Goal: Task Accomplishment & Management: Manage account settings

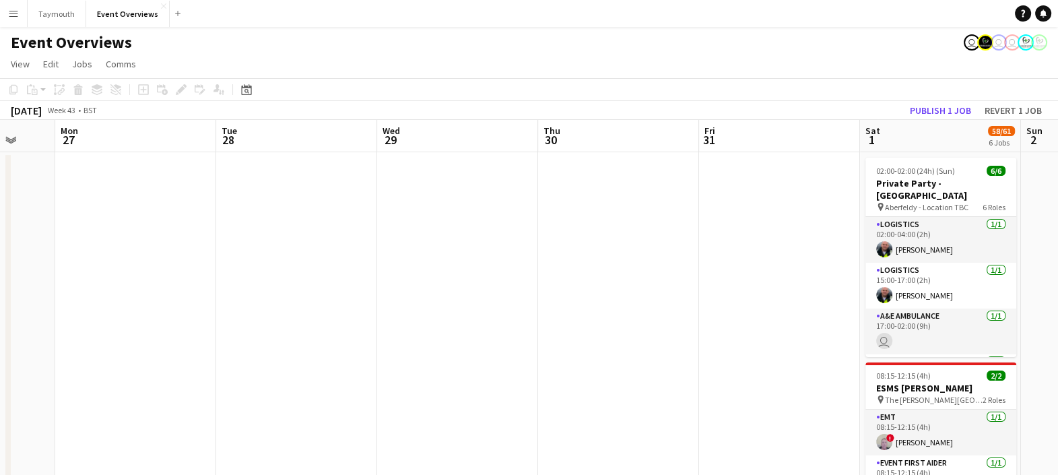
scroll to position [0, 434]
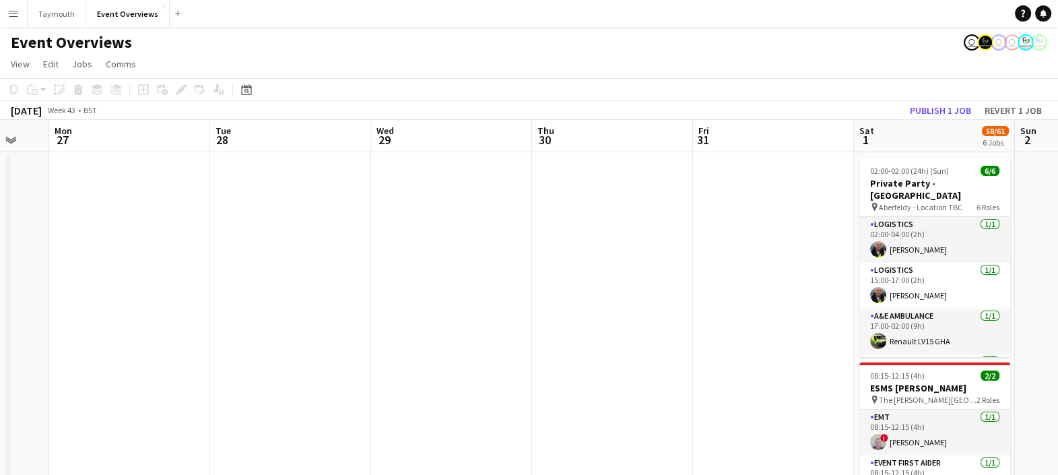
click at [255, 90] on div "Date picker [DATE] [DATE] [DATE] M [DATE] T [DATE] W [DATE] T [DATE] F [DATE] S…" at bounding box center [242, 90] width 30 height 16
click at [252, 88] on div "Date picker" at bounding box center [247, 90] width 16 height 16
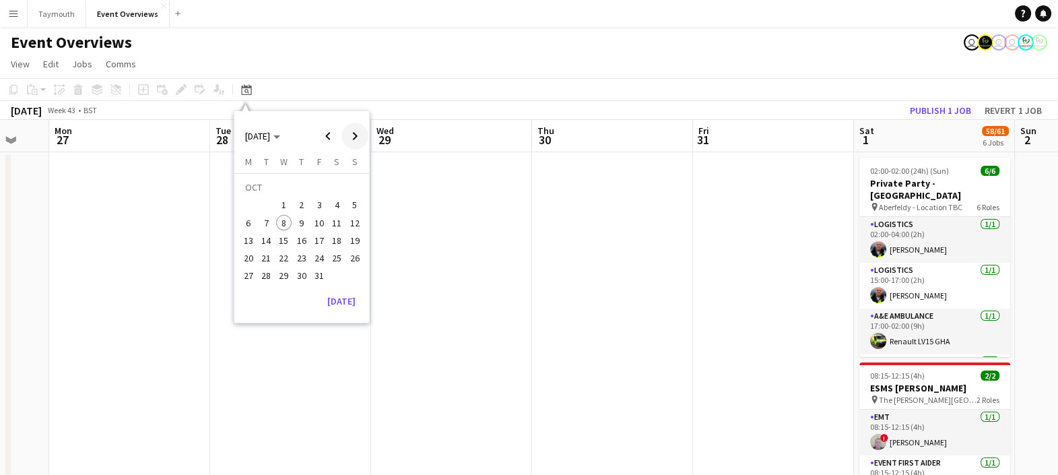
click at [356, 138] on span "Next month" at bounding box center [355, 136] width 27 height 27
click at [283, 280] on span "31" at bounding box center [284, 276] width 16 height 16
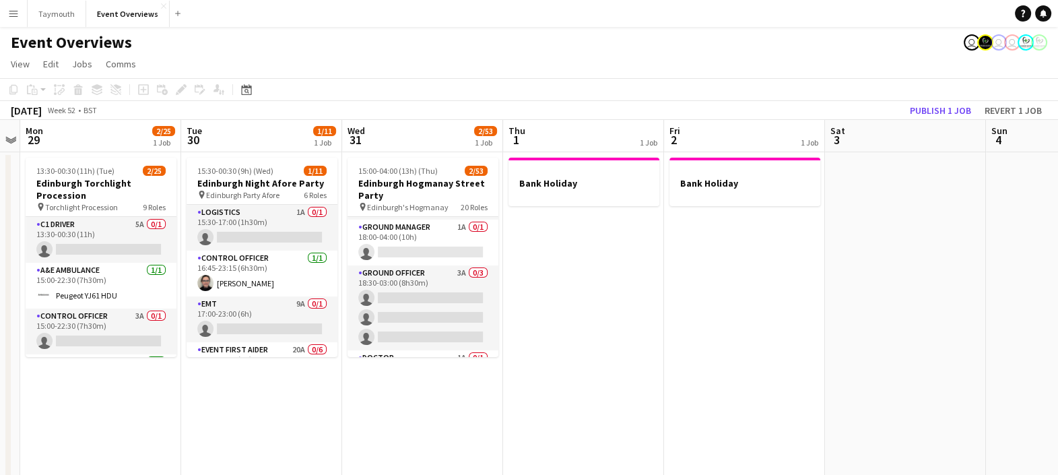
scroll to position [156, 0]
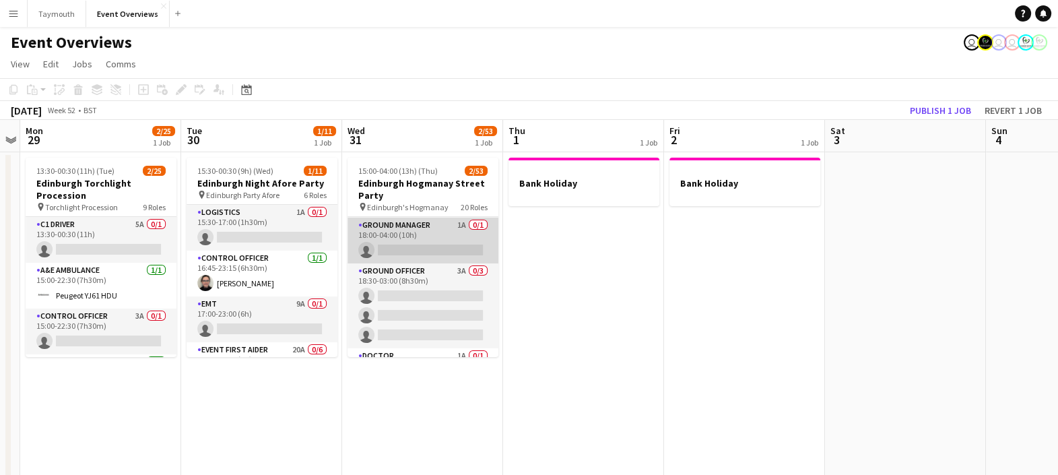
click at [447, 221] on app-card-role "Ground Manager 1A 0/1 18:00-04:00 (10h) single-neutral-actions" at bounding box center [423, 241] width 151 height 46
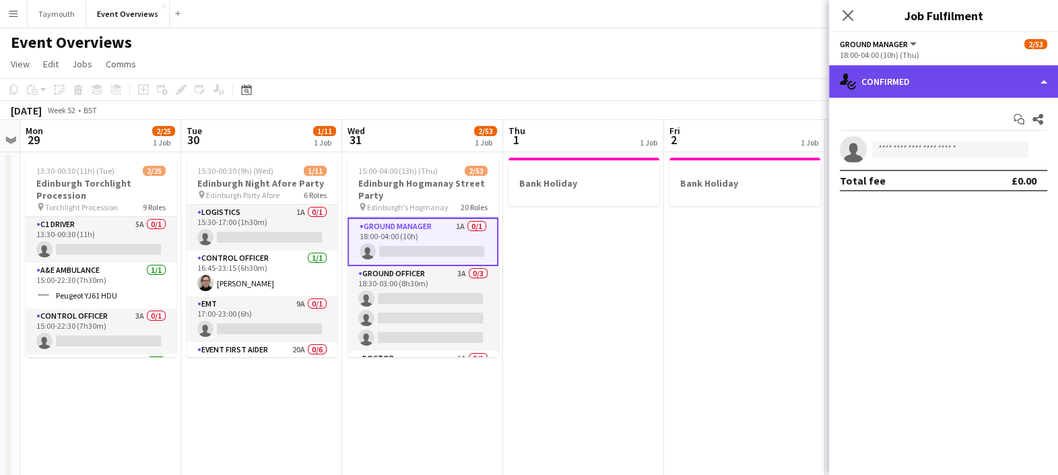
click at [530, 81] on div "single-neutral-actions-check-2 Confirmed" at bounding box center [943, 81] width 229 height 32
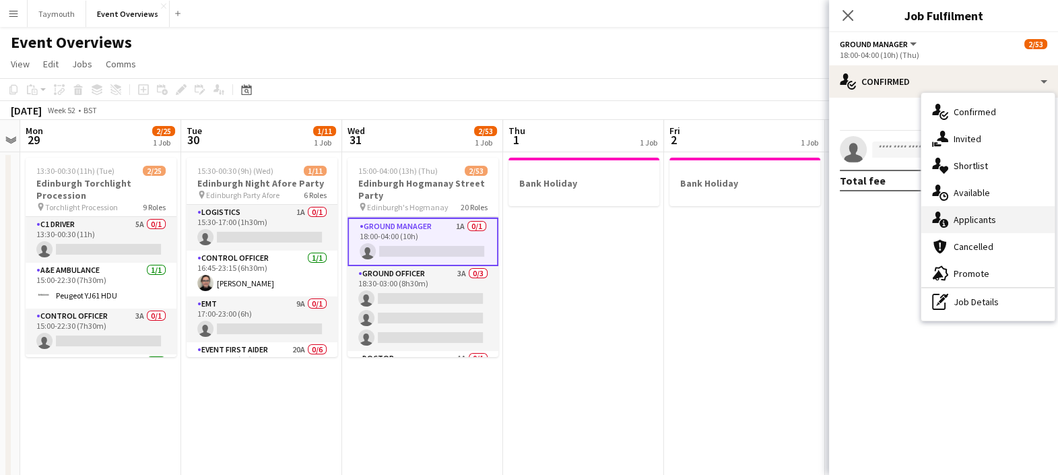
click at [530, 214] on span "Applicants" at bounding box center [975, 220] width 42 height 12
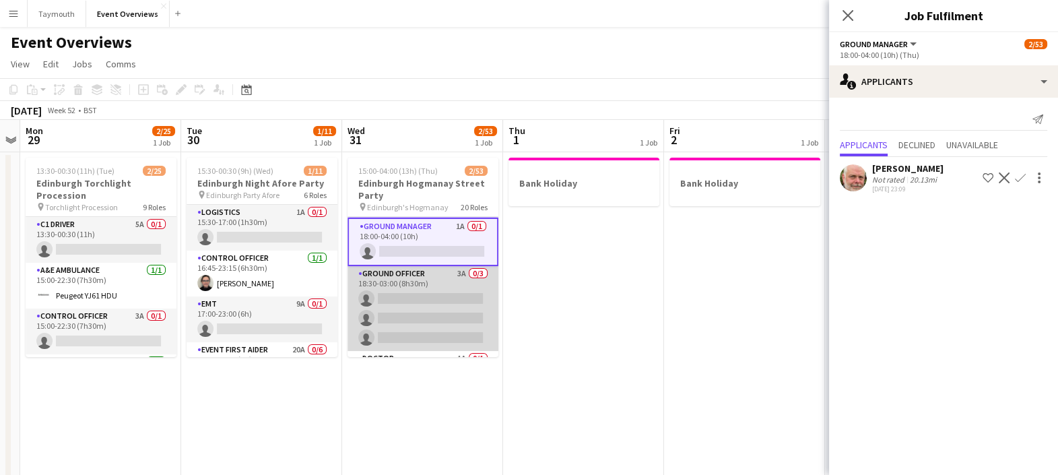
click at [370, 332] on app-card-role "Ground Officer 3A 0/3 18:30-03:00 (8h30m) single-neutral-actions single-neutral…" at bounding box center [423, 308] width 151 height 85
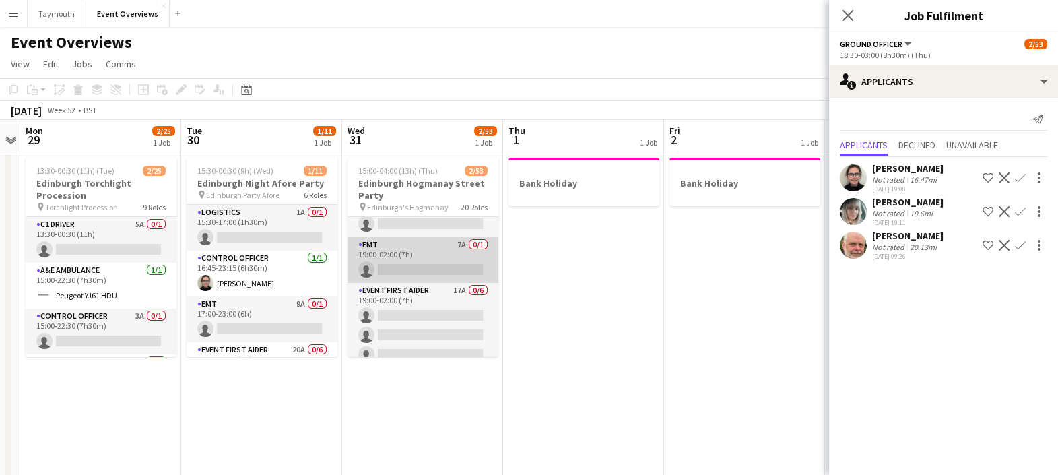
click at [447, 241] on app-card-role "EMT 7A 0/1 19:00-02:00 (7h) single-neutral-actions" at bounding box center [423, 260] width 151 height 46
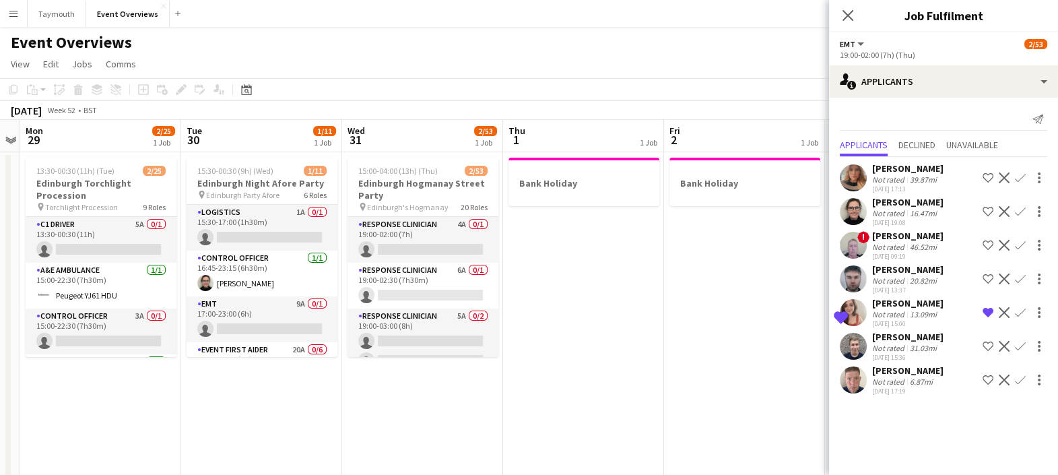
click at [447, 241] on app-card-role "Response Clinician 4A 0/1 19:00-02:00 (7h) single-neutral-actions" at bounding box center [423, 240] width 151 height 46
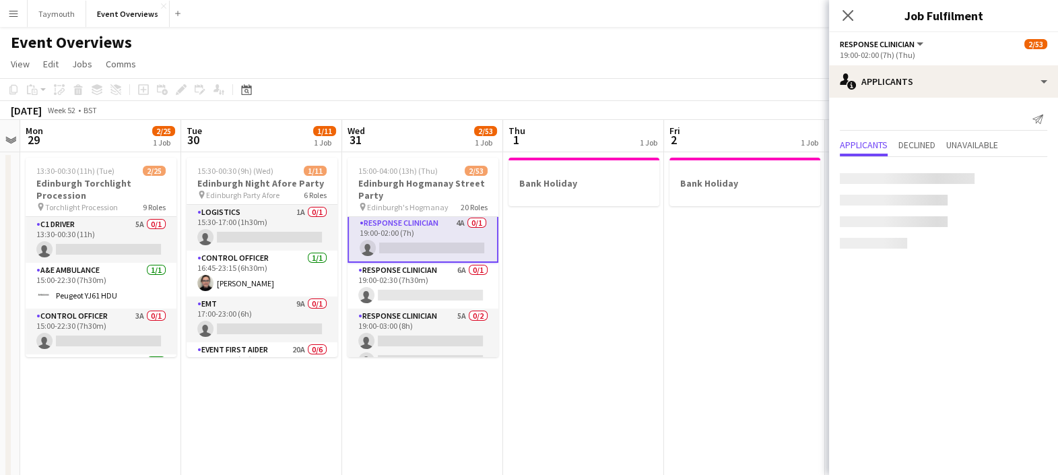
scroll to position [1190, 0]
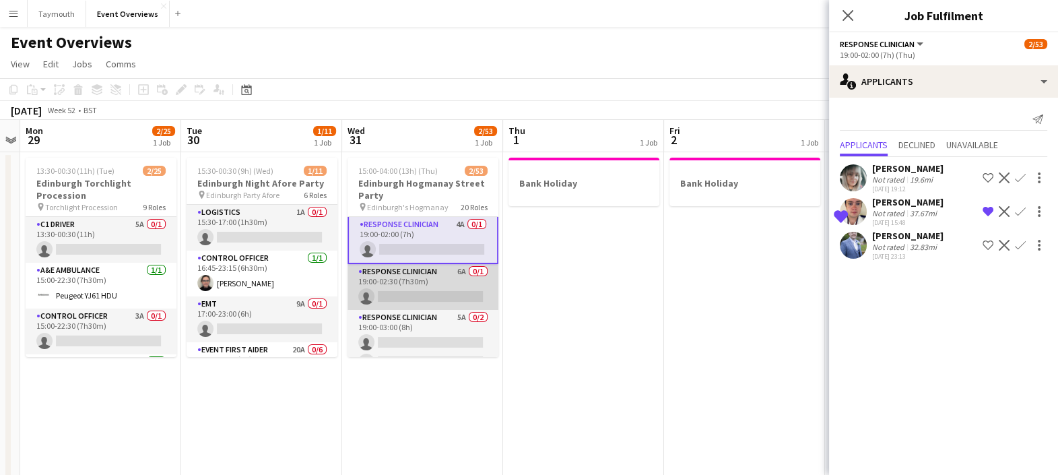
click at [435, 293] on app-card-role "Response Clinician 6A 0/1 19:00-02:30 (7h30m) single-neutral-actions" at bounding box center [423, 287] width 151 height 46
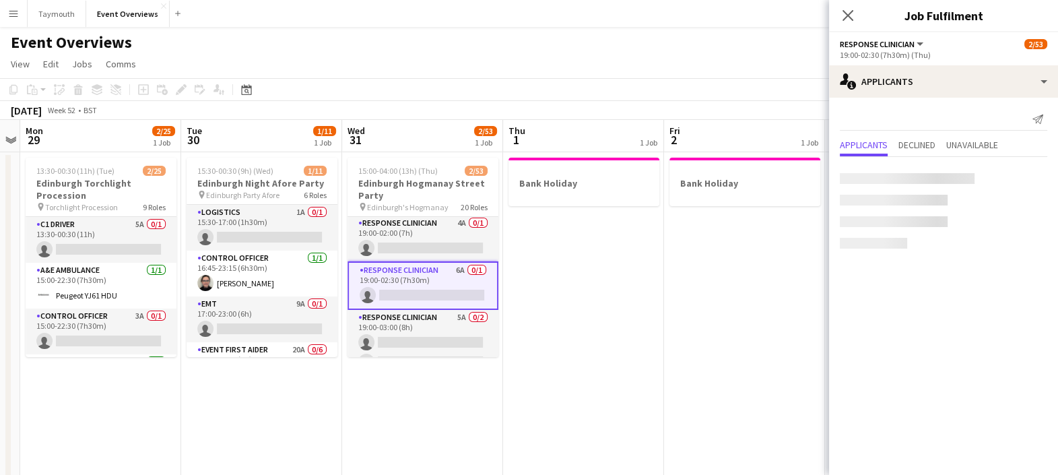
scroll to position [1189, 0]
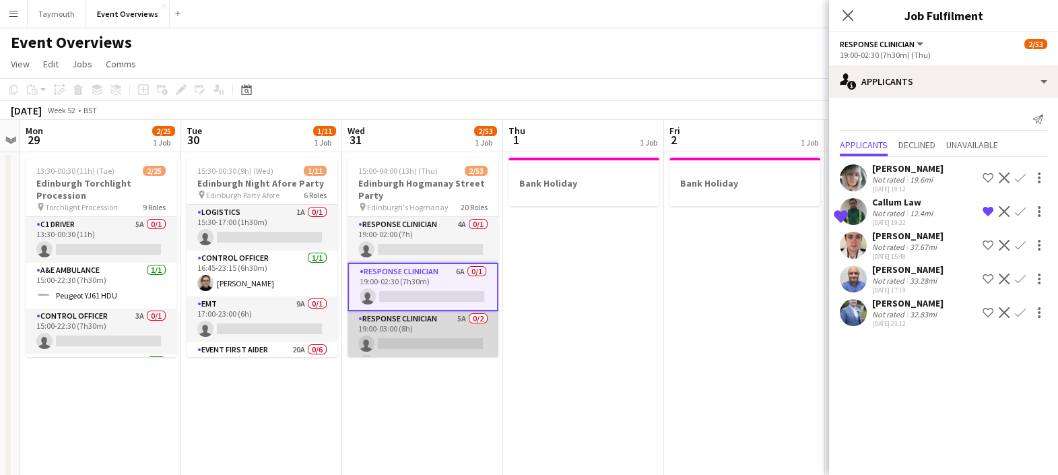
click at [431, 337] on app-card-role "Response Clinician 5A 0/2 19:00-03:00 (8h) single-neutral-actions single-neutra…" at bounding box center [423, 343] width 151 height 65
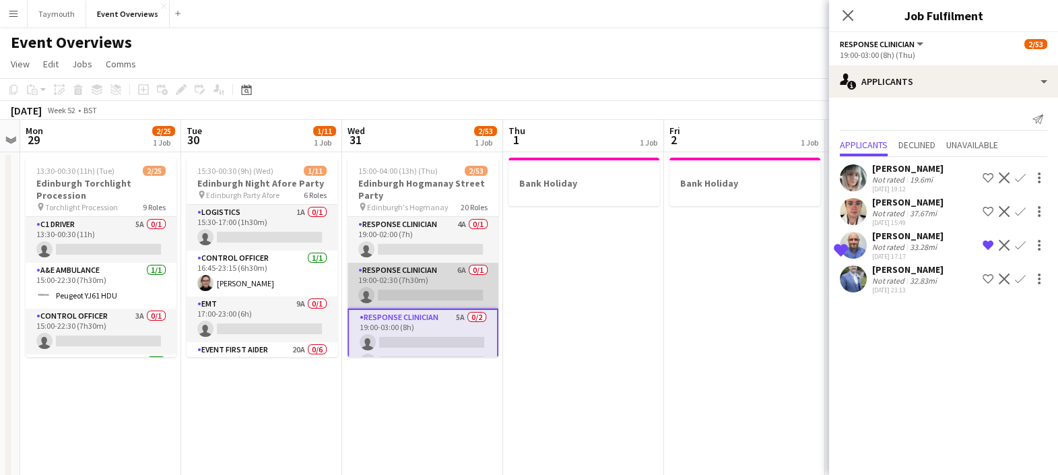
click at [437, 287] on app-card-role "Response Clinician 6A 0/1 19:00-02:30 (7h30m) single-neutral-actions" at bounding box center [423, 286] width 151 height 46
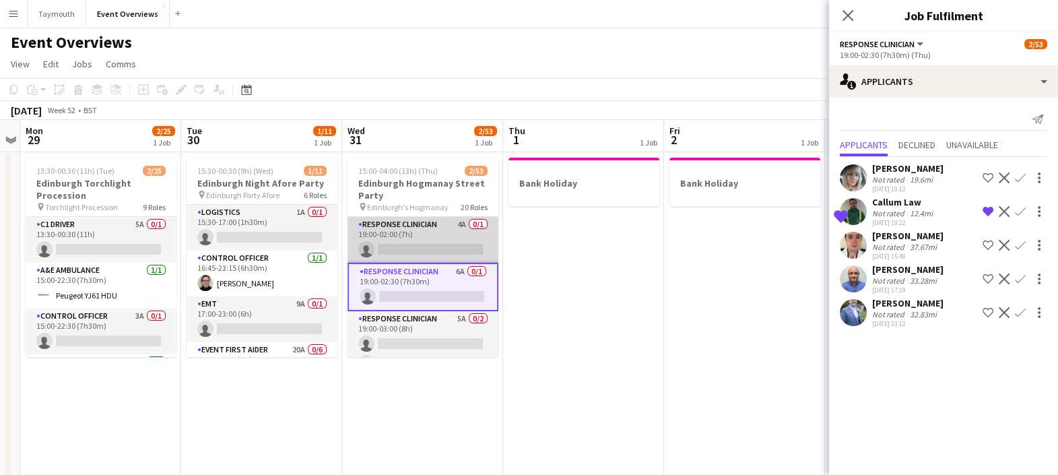
click at [456, 235] on app-card-role "Response Clinician 4A 0/1 19:00-02:00 (7h) single-neutral-actions" at bounding box center [423, 240] width 151 height 46
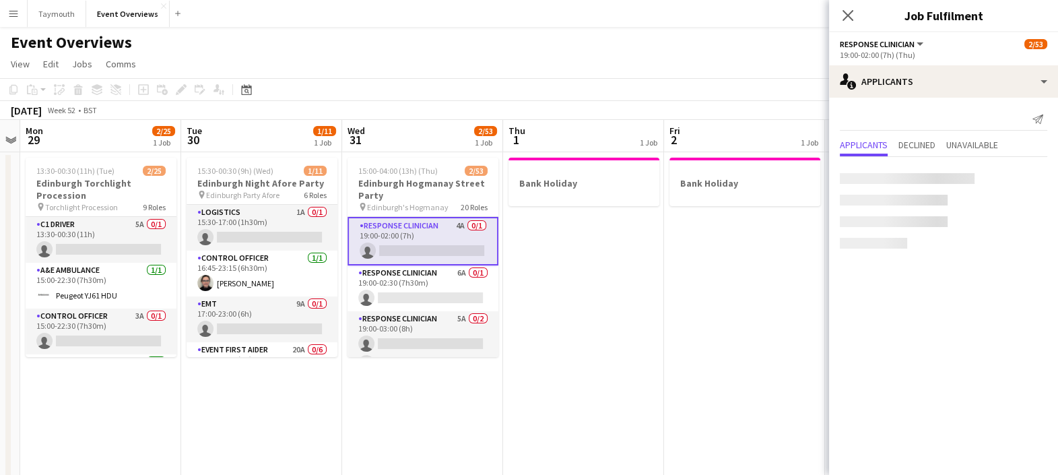
scroll to position [1190, 0]
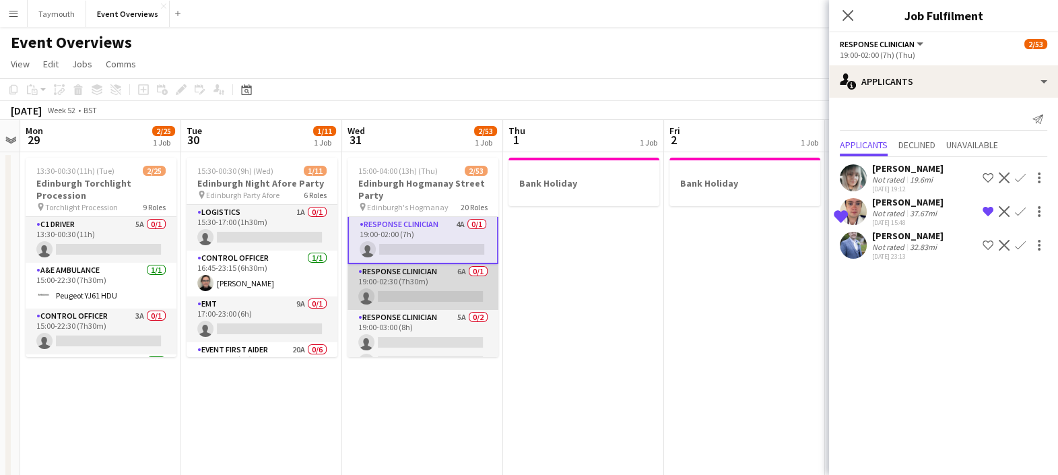
click at [431, 280] on app-card-role "Response Clinician 6A 0/1 19:00-02:30 (7h30m) single-neutral-actions" at bounding box center [423, 287] width 151 height 46
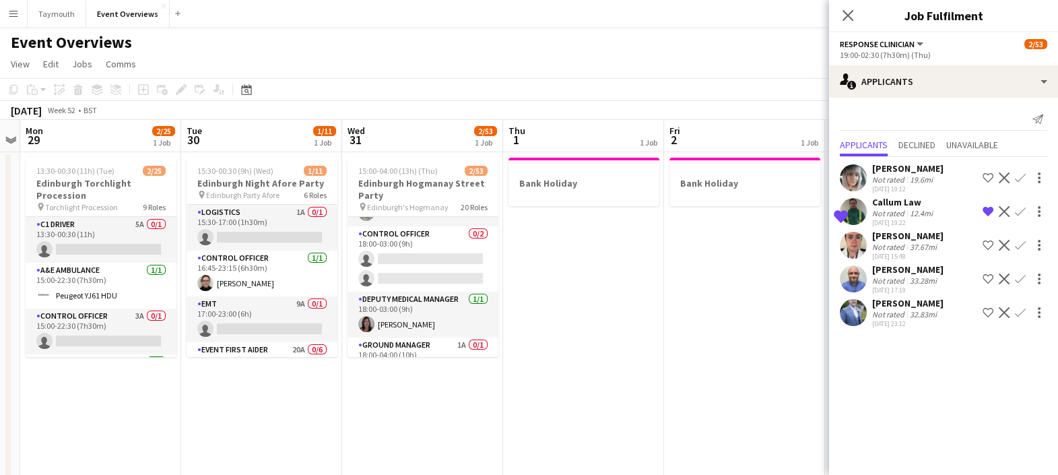
scroll to position [0, 0]
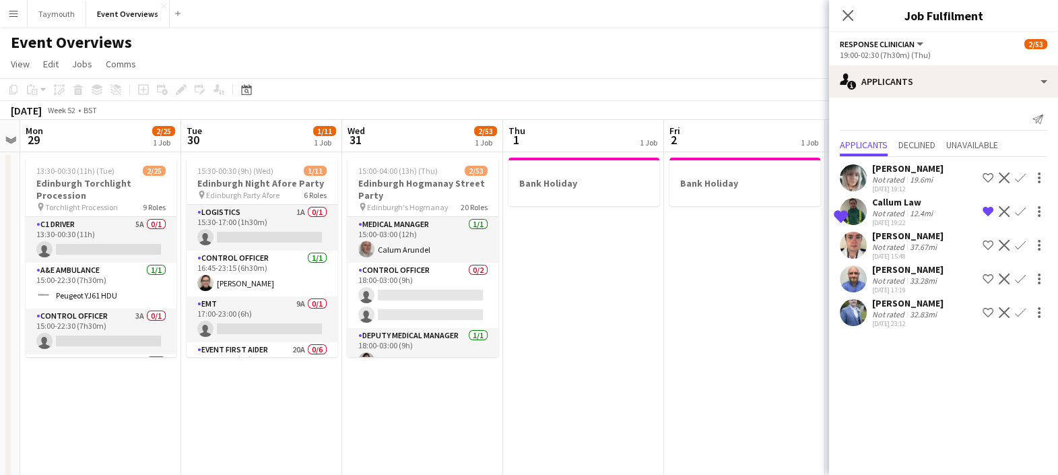
click at [530, 104] on div "[DATE] Week 52 • BST Publish 1 job Revert 1 job" at bounding box center [529, 110] width 1058 height 19
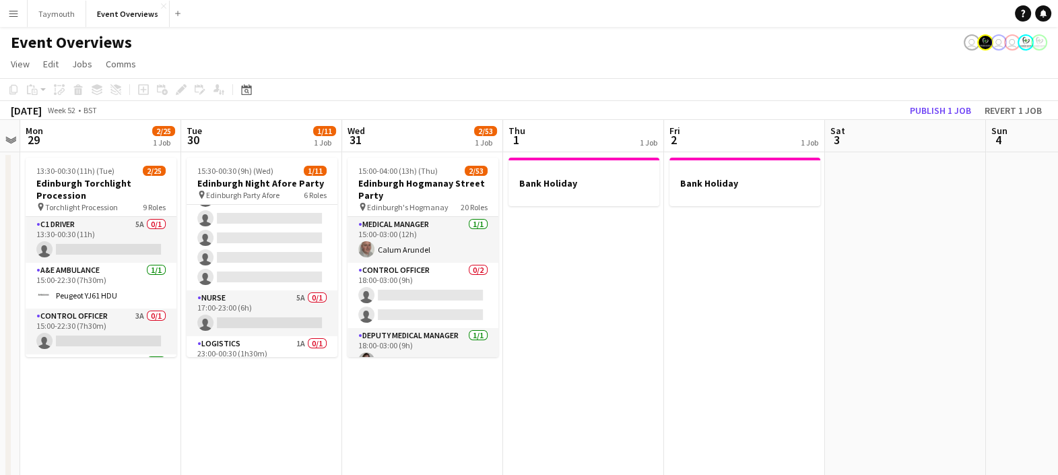
scroll to position [220, 0]
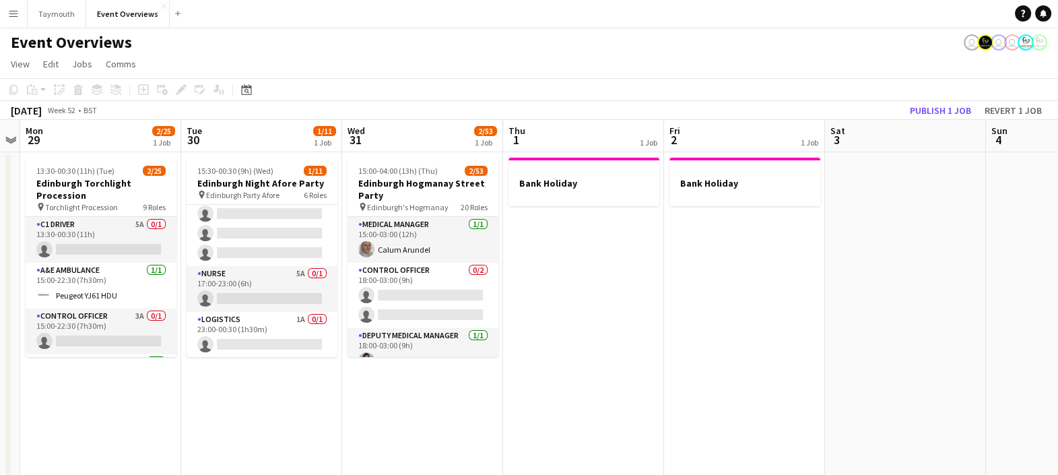
click at [226, 296] on app-card-role "Nurse 5A 0/1 17:00-23:00 (6h) single-neutral-actions" at bounding box center [262, 289] width 151 height 46
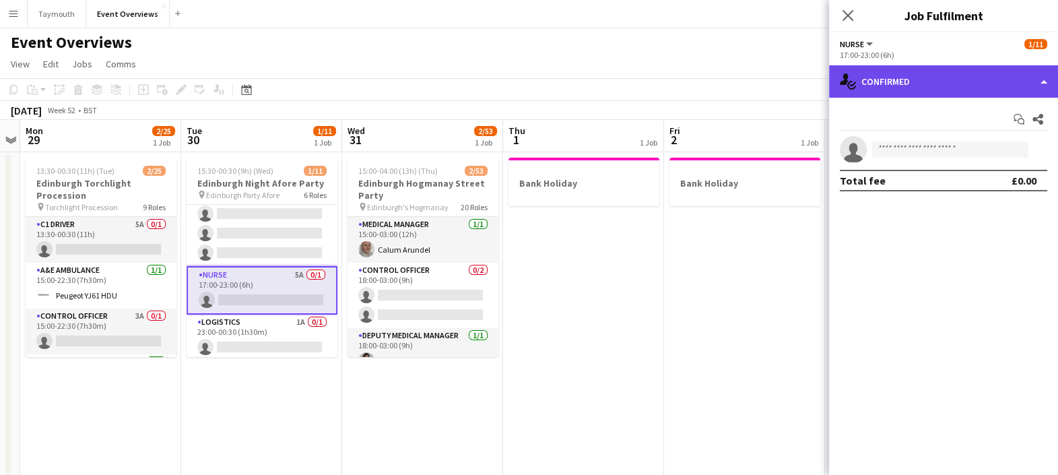
click at [530, 70] on div "single-neutral-actions-check-2 Confirmed" at bounding box center [943, 81] width 229 height 32
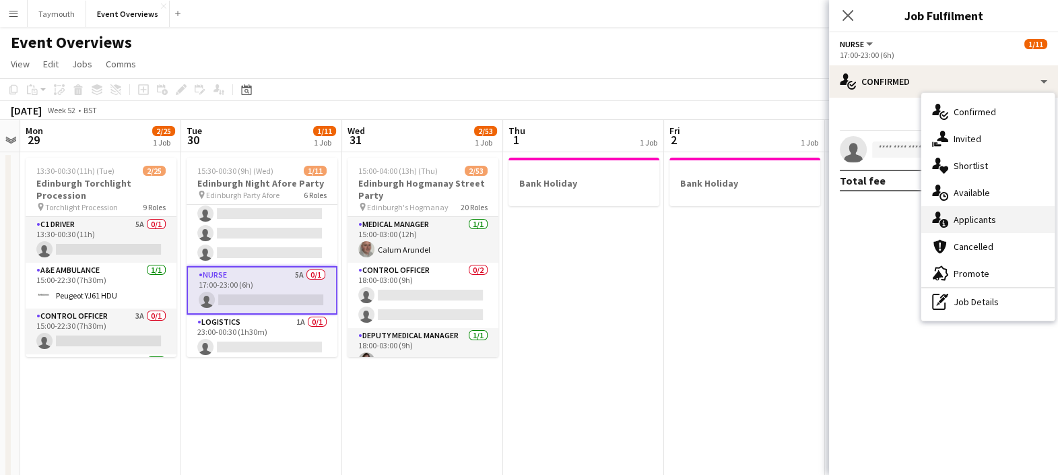
click at [530, 222] on span "Applicants" at bounding box center [975, 220] width 42 height 12
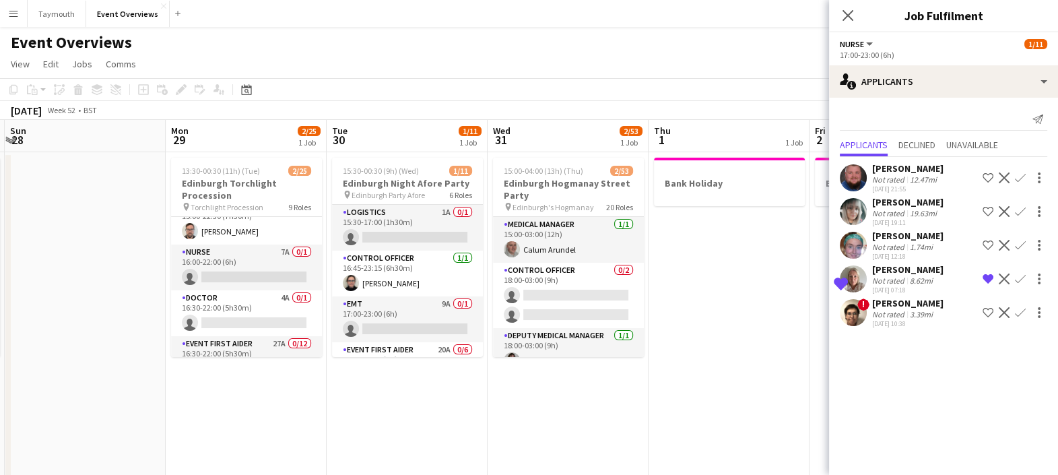
scroll to position [156, 0]
click at [256, 259] on app-card-role "Nurse 7A 0/1 16:00-22:00 (6h) single-neutral-actions" at bounding box center [246, 267] width 151 height 46
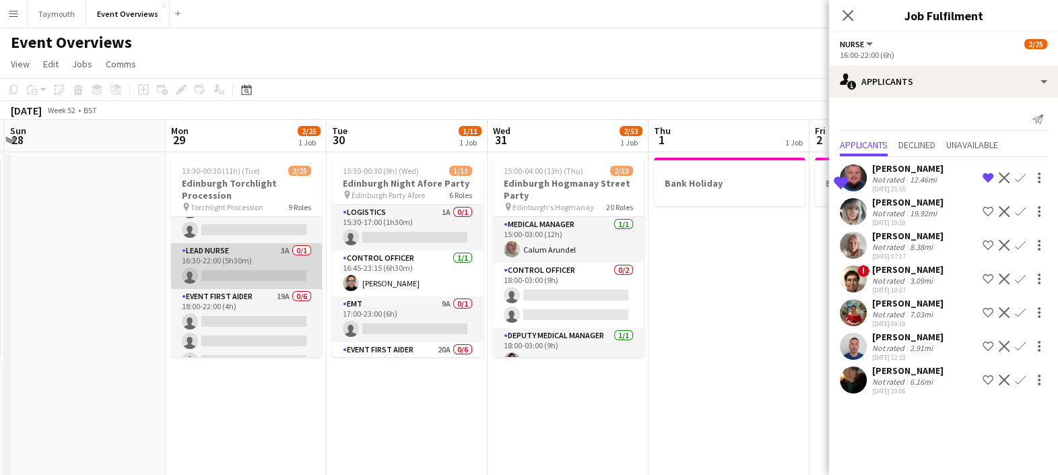
click at [269, 253] on app-card-role "Lead Nurse 3A 0/1 16:30-22:00 (5h30m) single-neutral-actions" at bounding box center [246, 266] width 151 height 46
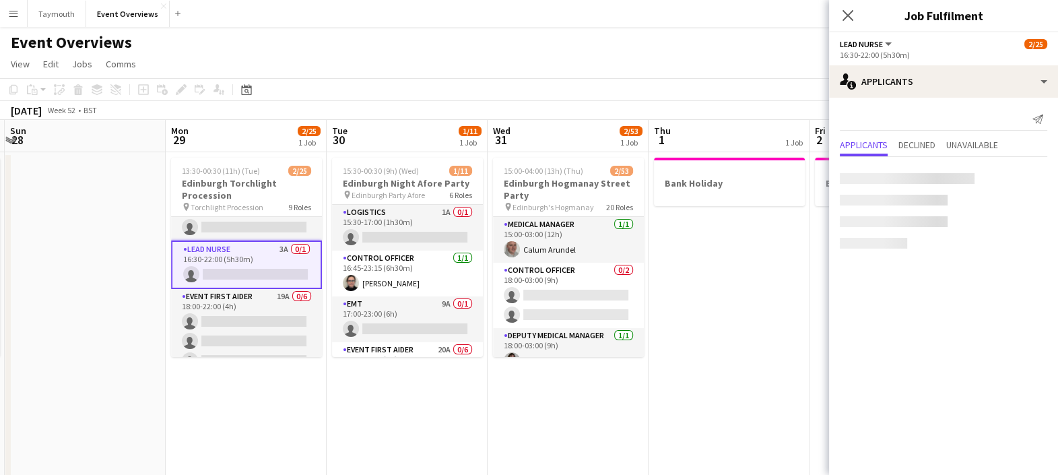
scroll to position [509, 0]
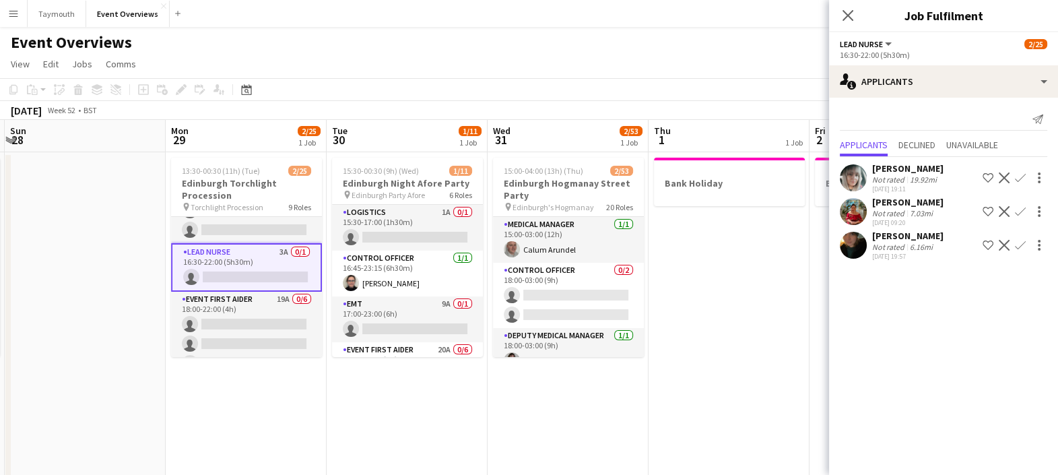
click at [530, 256] on div "[DATE] 19:57" at bounding box center [908, 256] width 71 height 9
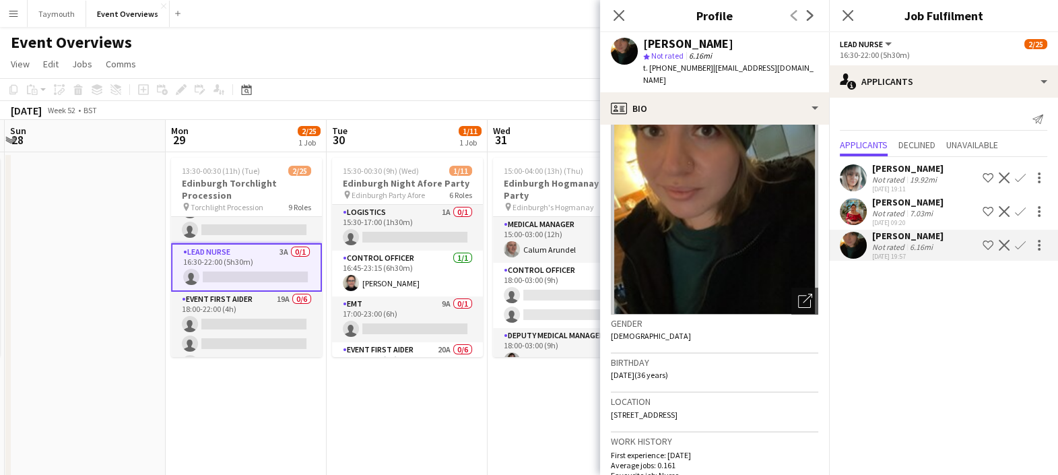
scroll to position [0, 0]
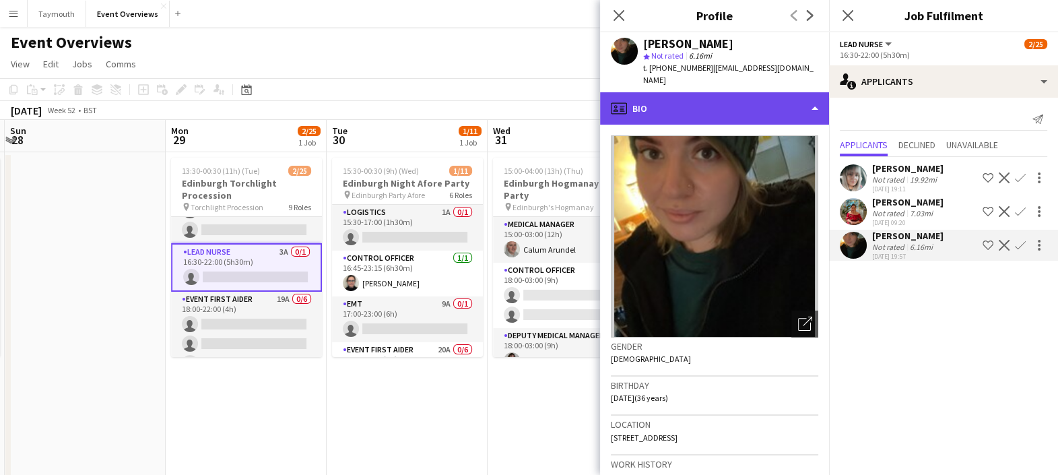
click at [530, 92] on div "profile Bio" at bounding box center [714, 108] width 229 height 32
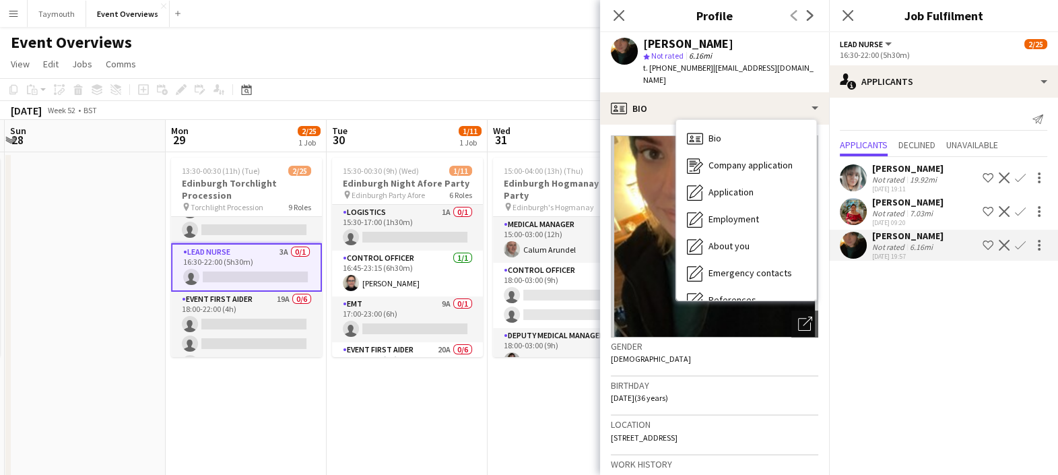
click at [530, 418] on h3 "Location" at bounding box center [715, 424] width 208 height 12
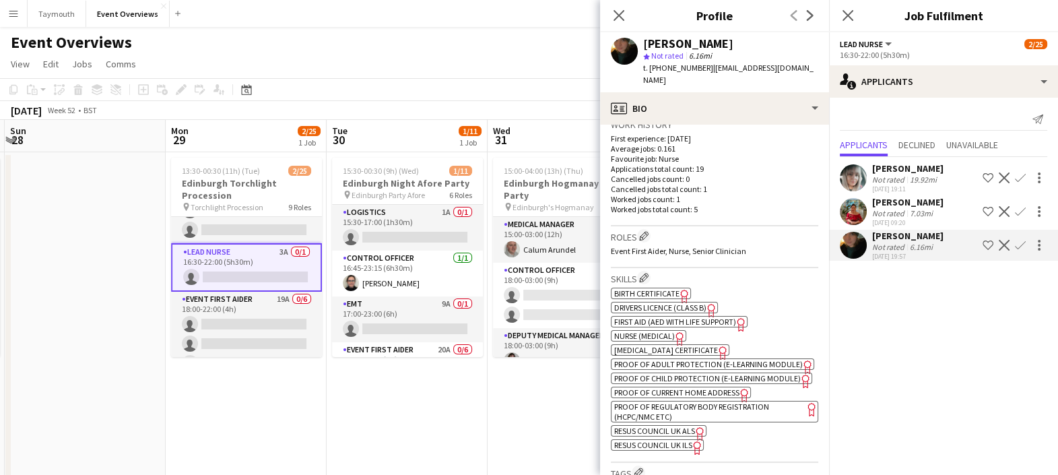
scroll to position [347, 0]
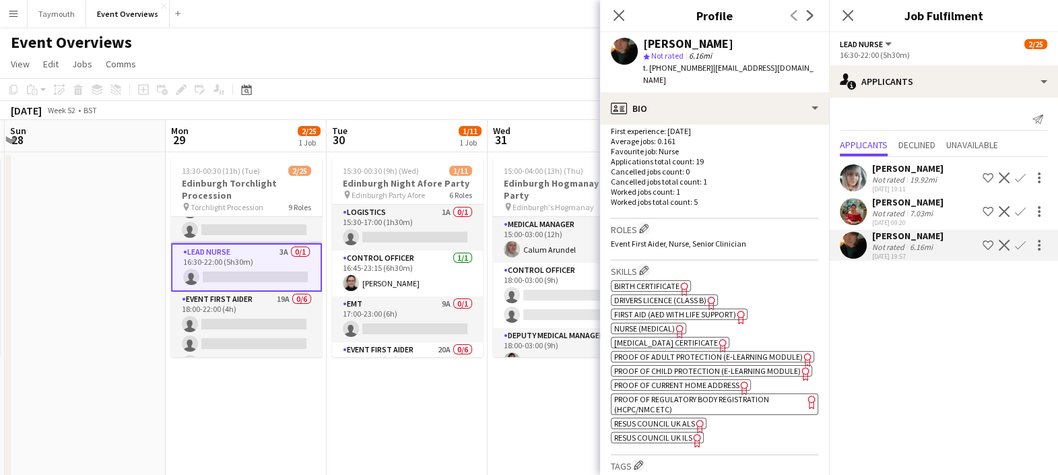
click at [530, 323] on span "Nurse (Medical)" at bounding box center [644, 328] width 61 height 10
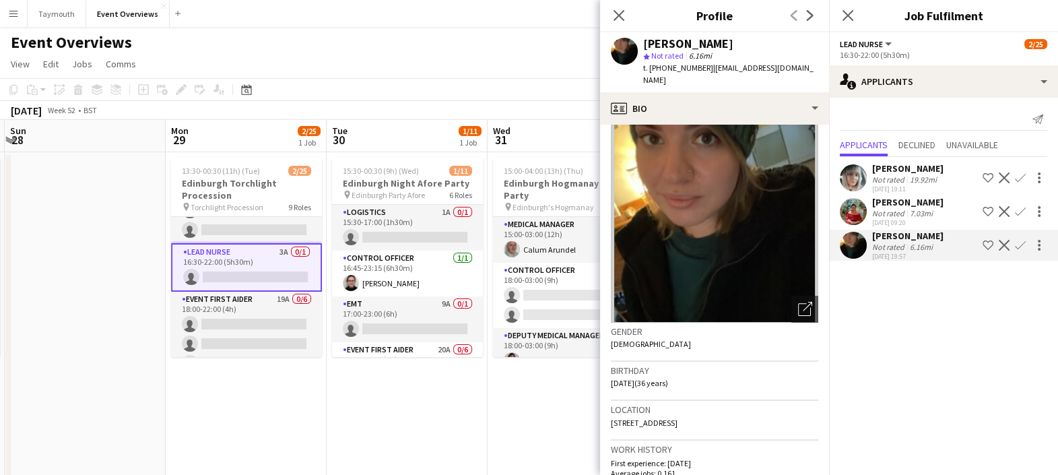
scroll to position [0, 0]
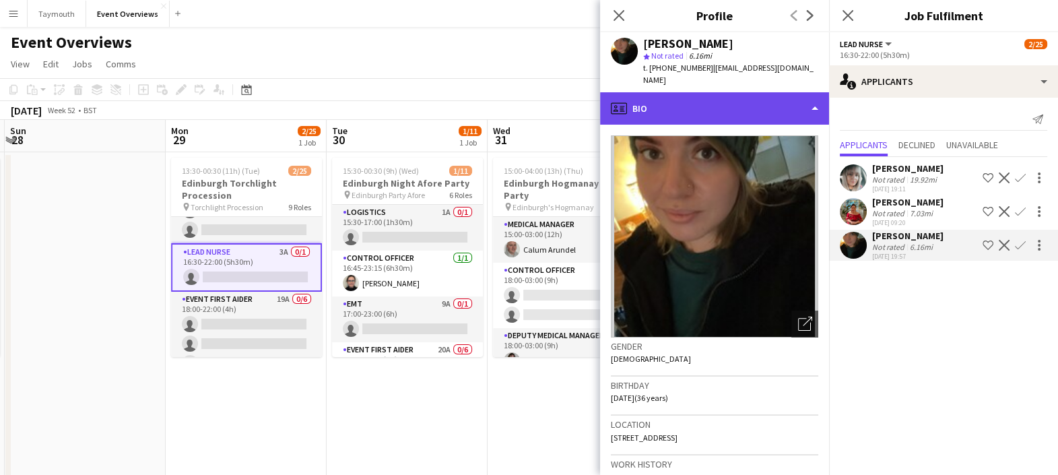
click at [530, 92] on div "profile Bio" at bounding box center [714, 108] width 229 height 32
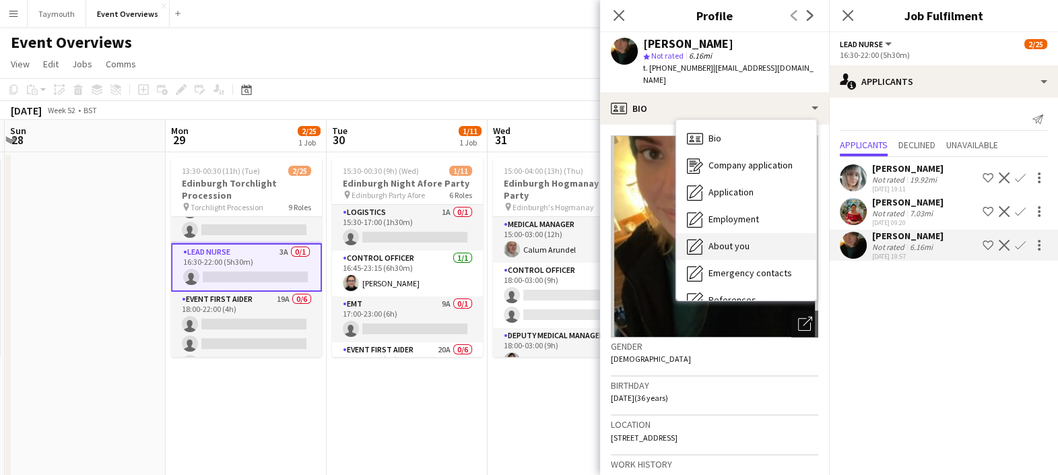
click at [530, 237] on div "About you About you" at bounding box center [746, 246] width 140 height 27
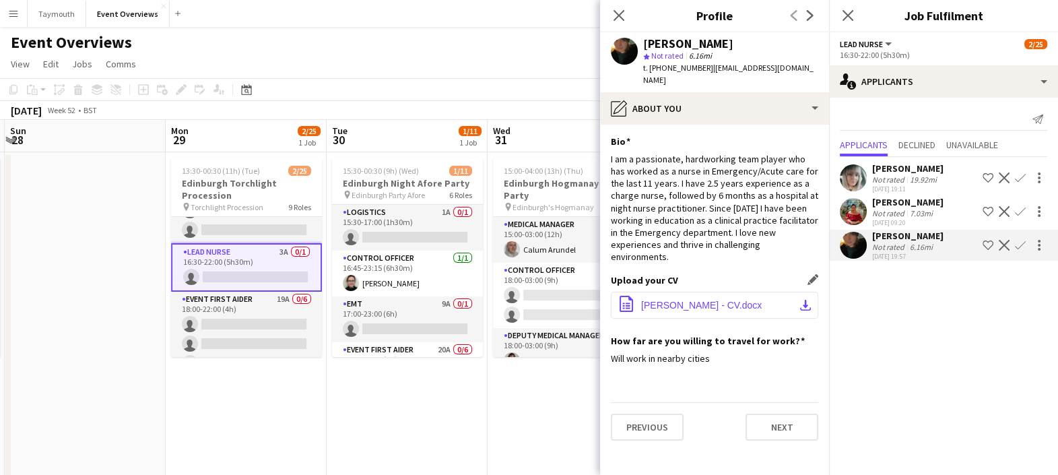
click at [530, 300] on span "[PERSON_NAME] - CV.docx" at bounding box center [701, 305] width 121 height 11
click at [530, 183] on div "I am a passionate, hardworking team player who has worked as a nurse in Emergen…" at bounding box center [715, 208] width 208 height 110
click at [530, 18] on icon at bounding box center [618, 15] width 13 height 13
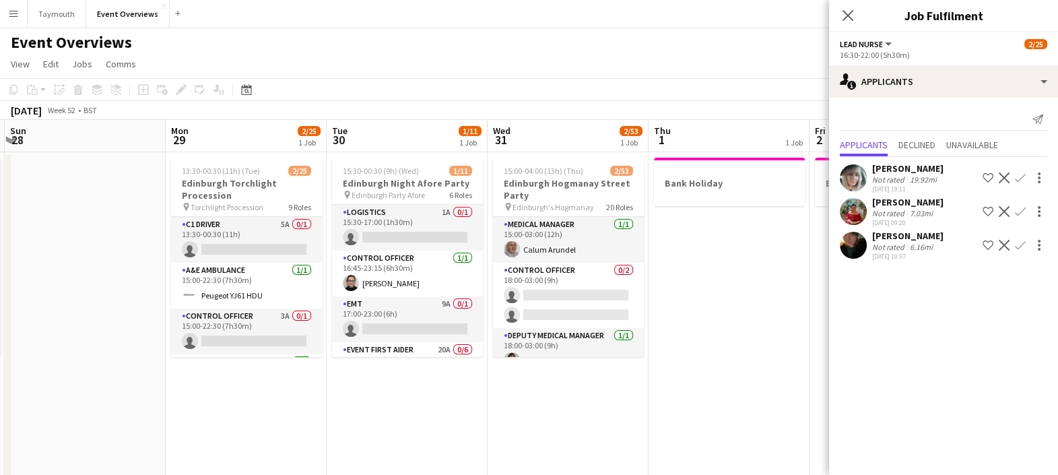
click at [258, 340] on app-card-role "Control Officer 3A 0/1 15:00-22:30 (7h30m) single-neutral-actions" at bounding box center [246, 332] width 151 height 46
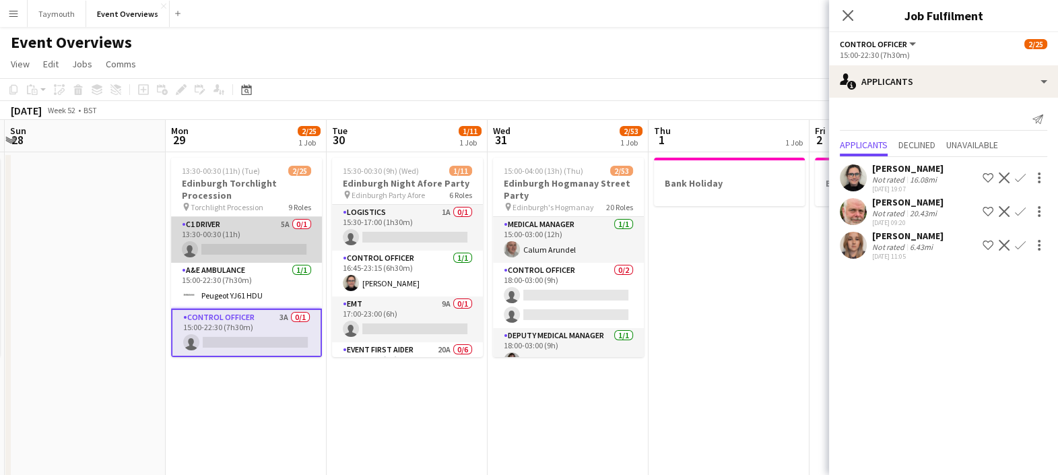
click at [249, 231] on app-card-role "C1 Driver 5A 0/1 13:30-00:30 (11h) single-neutral-actions" at bounding box center [246, 240] width 151 height 46
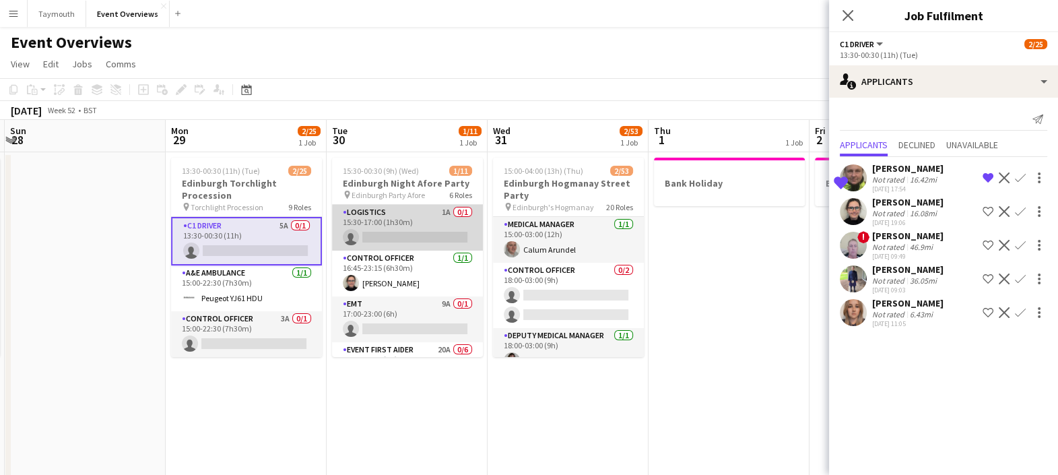
click at [410, 228] on app-card-role "Logistics 1A 0/1 15:30-17:00 (1h30m) single-neutral-actions" at bounding box center [407, 228] width 151 height 46
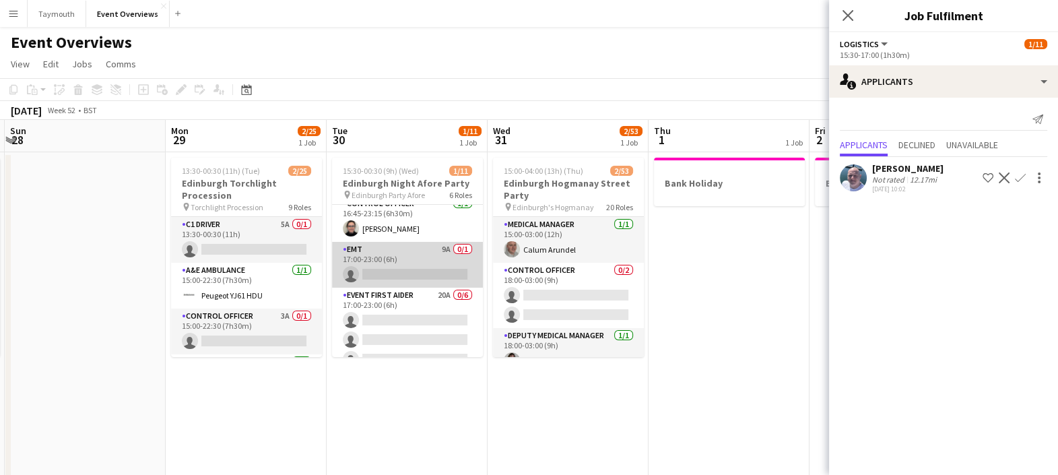
click at [410, 270] on app-card-role "EMT 9A 0/1 17:00-23:00 (6h) single-neutral-actions" at bounding box center [407, 265] width 151 height 46
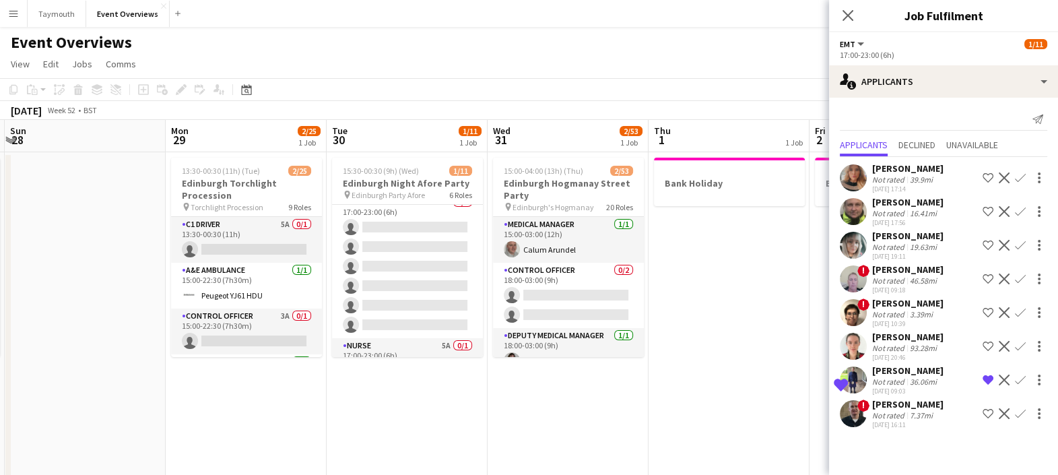
scroll to position [222, 0]
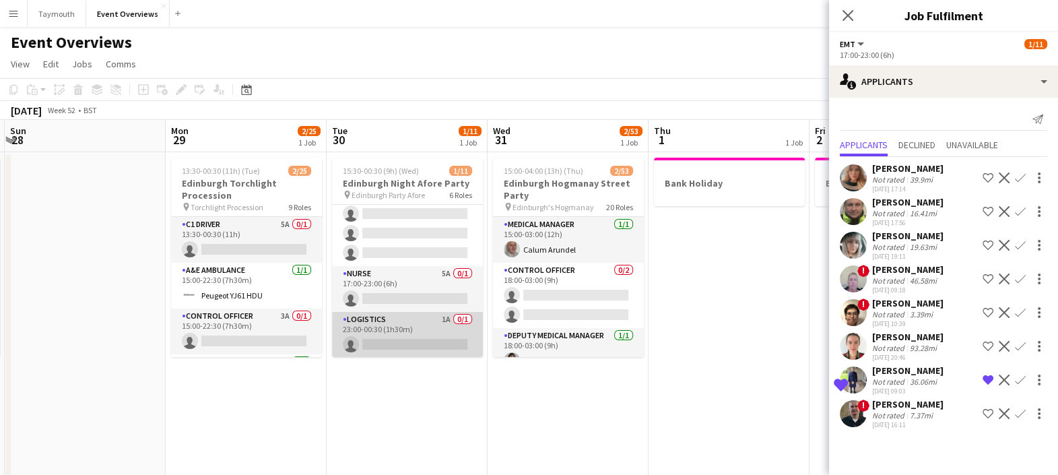
click at [391, 338] on app-card-role "Logistics 1A 0/1 23:00-00:30 (1h30m) single-neutral-actions" at bounding box center [407, 335] width 151 height 46
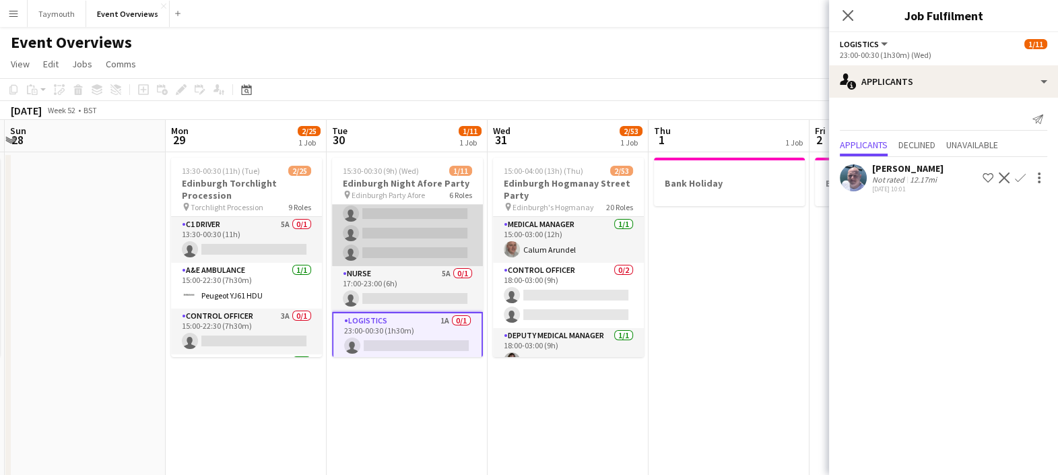
click at [394, 245] on app-card-role "Event First Aider 20A 0/6 17:00-23:00 (6h) single-neutral-actions single-neutra…" at bounding box center [407, 195] width 151 height 144
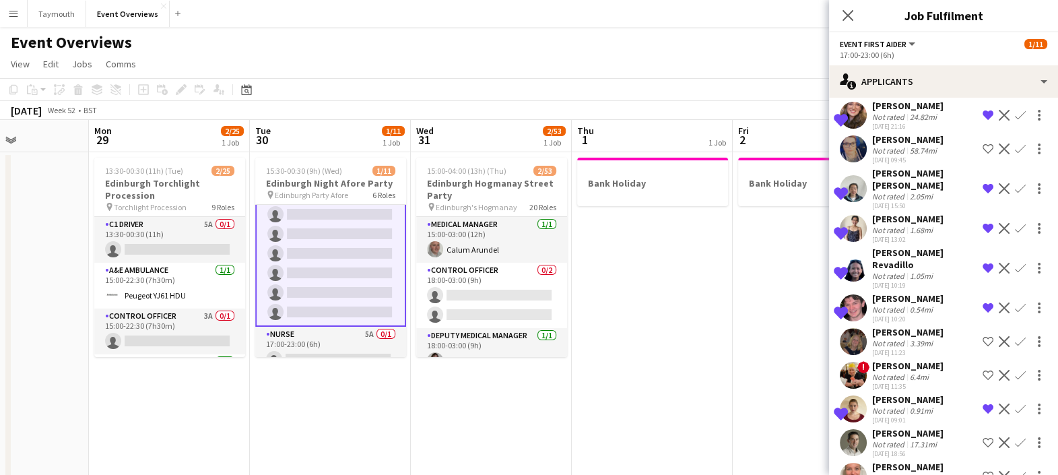
scroll to position [50, 0]
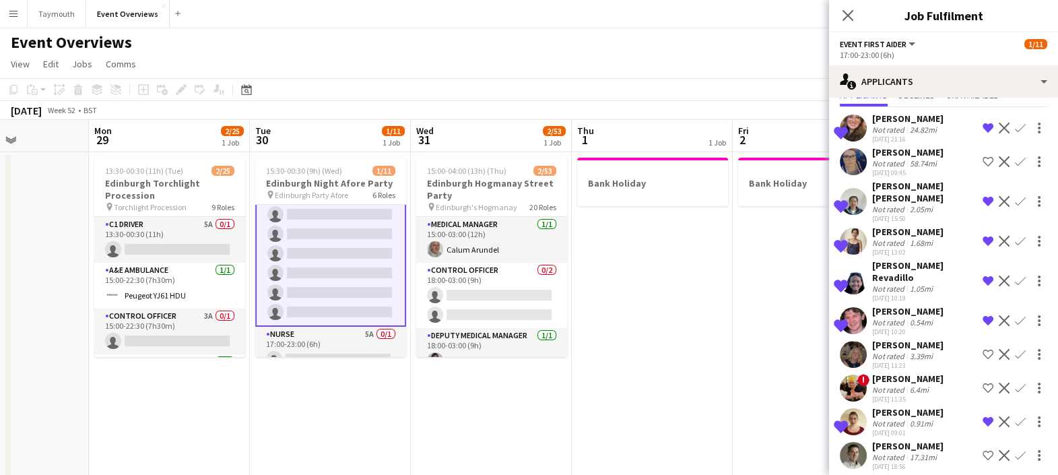
click at [530, 128] on app-icon "Remove crew from shortlist" at bounding box center [988, 128] width 11 height 11
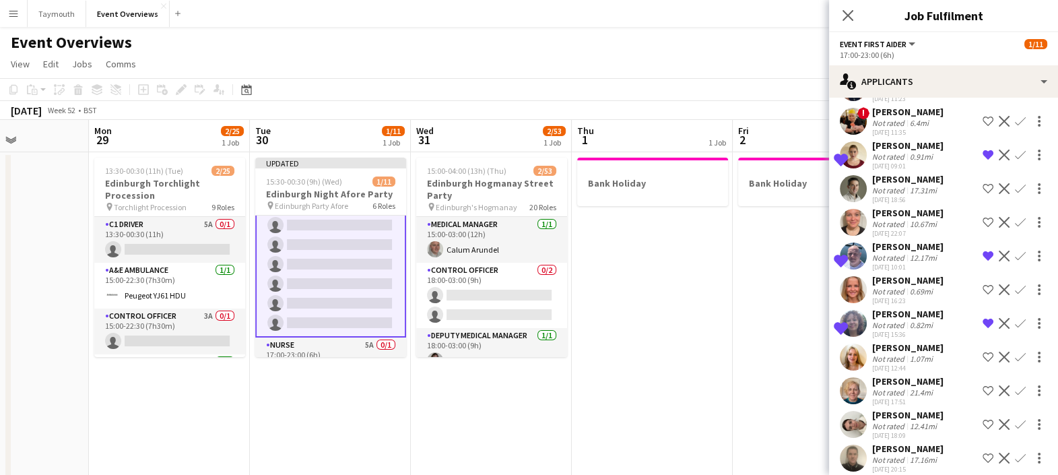
scroll to position [319, 0]
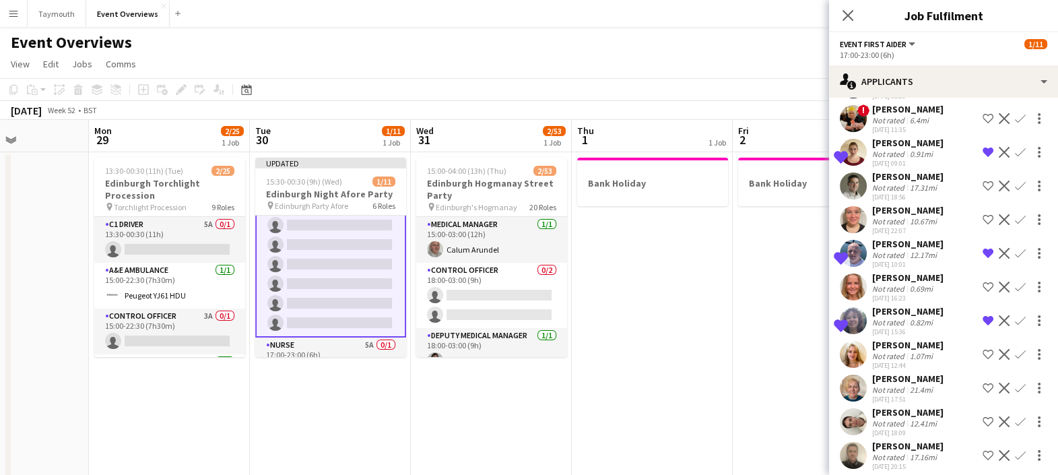
click at [530, 149] on div "0.91mi" at bounding box center [922, 154] width 28 height 10
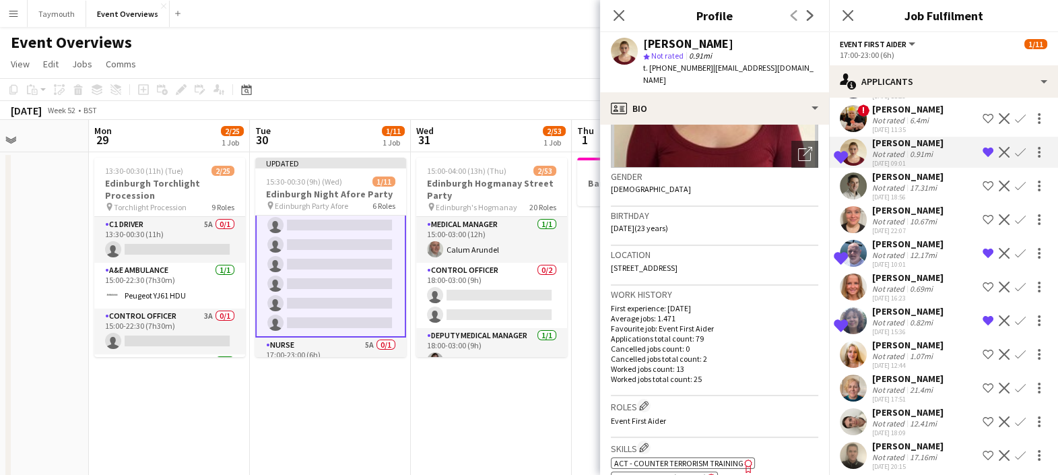
scroll to position [169, 0]
click at [530, 18] on icon at bounding box center [618, 15] width 13 height 13
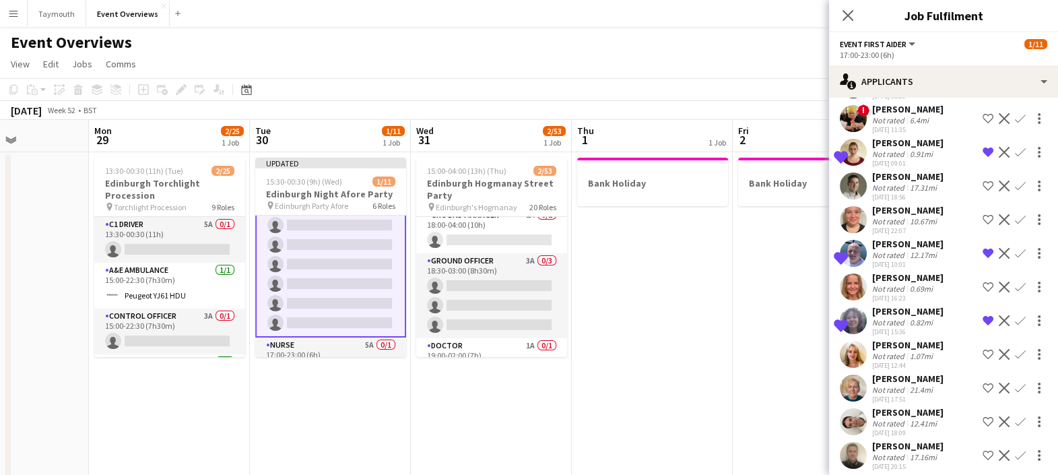
scroll to position [166, 0]
click at [482, 294] on app-card-role "Ground Officer 3A 0/3 18:30-03:00 (8h30m) single-neutral-actions single-neutral…" at bounding box center [491, 296] width 151 height 85
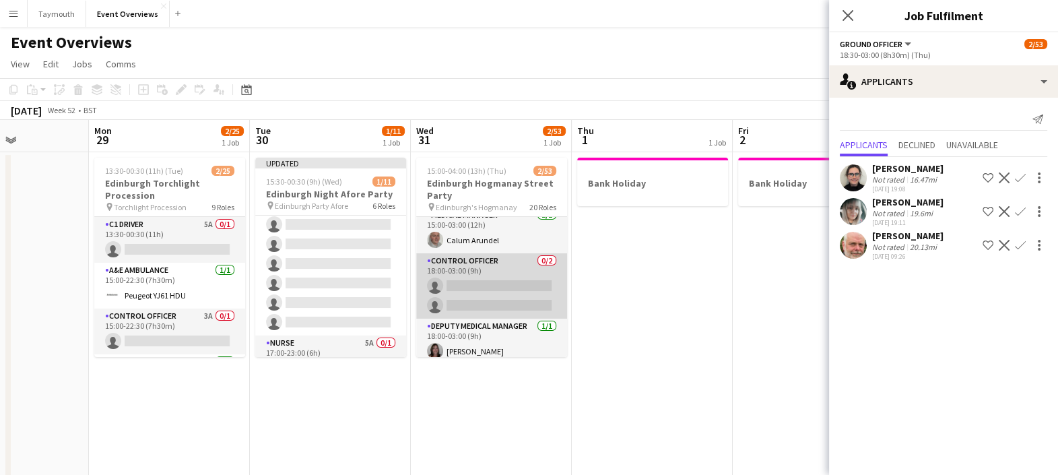
scroll to position [0, 0]
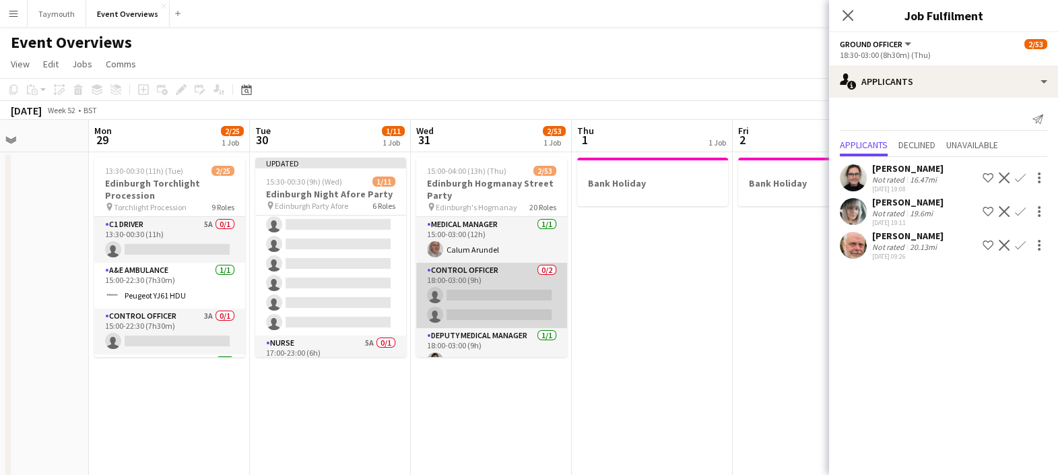
click at [482, 294] on app-card-role "Control Officer 0/2 18:00-03:00 (9h) single-neutral-actions single-neutral-acti…" at bounding box center [491, 295] width 151 height 65
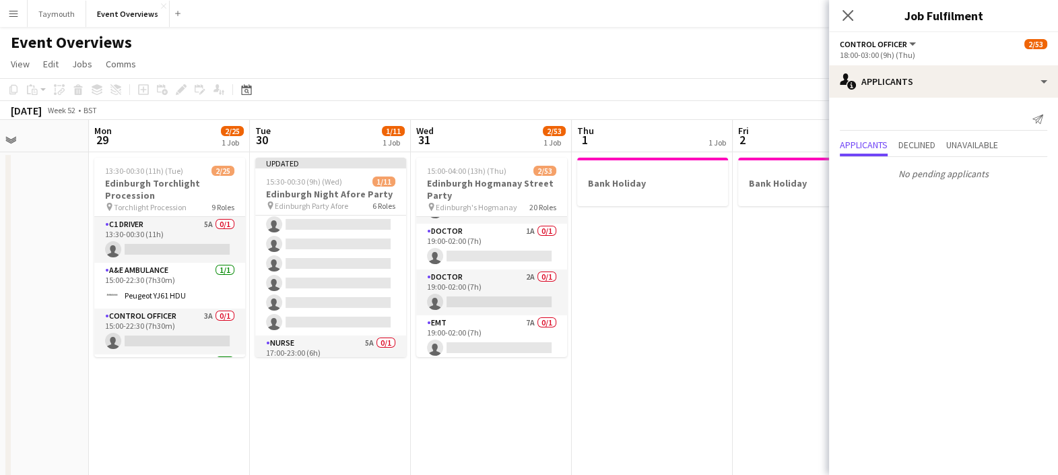
scroll to position [286, 0]
click at [483, 293] on app-card-role "Doctor 2A 0/1 19:00-02:00 (7h) single-neutral-actions" at bounding box center [491, 290] width 151 height 46
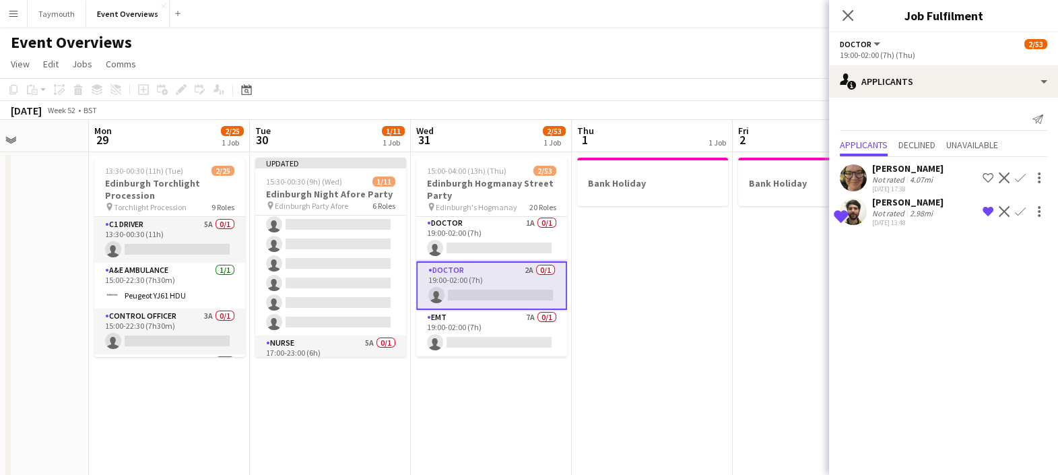
scroll to position [288, 0]
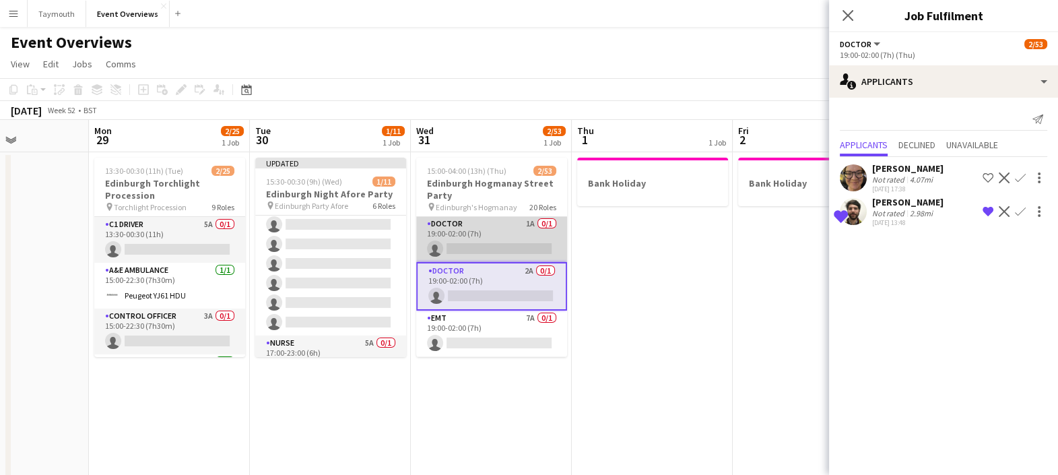
click at [505, 241] on app-card-role "Doctor 1A 0/1 19:00-02:00 (7h) single-neutral-actions" at bounding box center [491, 239] width 151 height 46
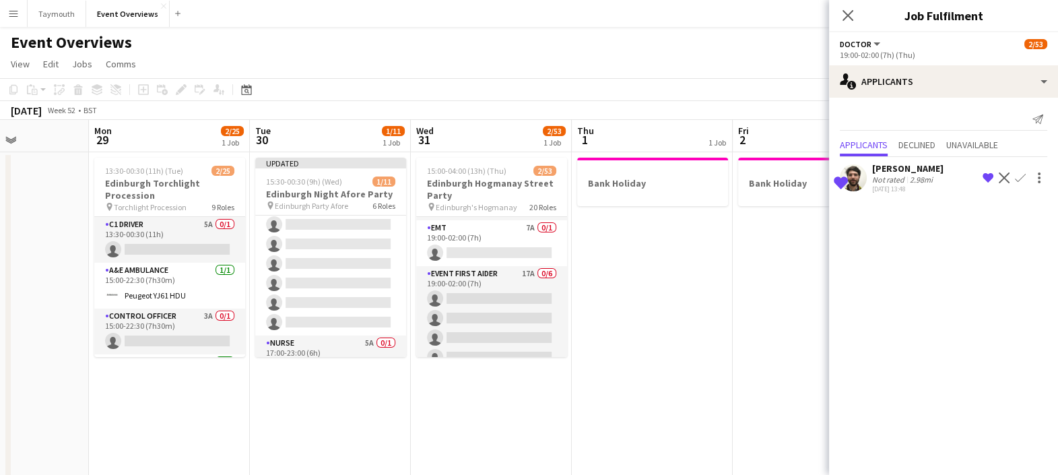
click at [505, 241] on app-card-role "EMT 7A 0/1 19:00-02:00 (7h) single-neutral-actions" at bounding box center [491, 243] width 151 height 46
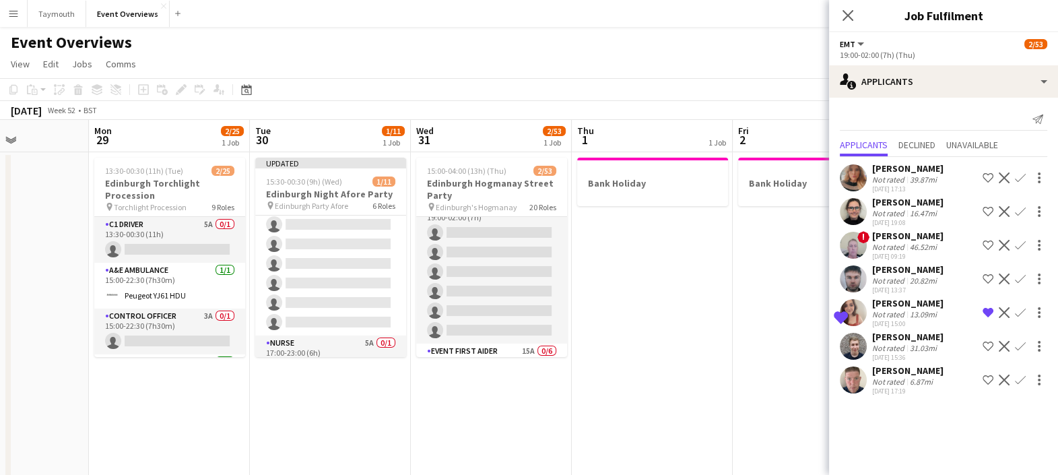
scroll to position [461, 0]
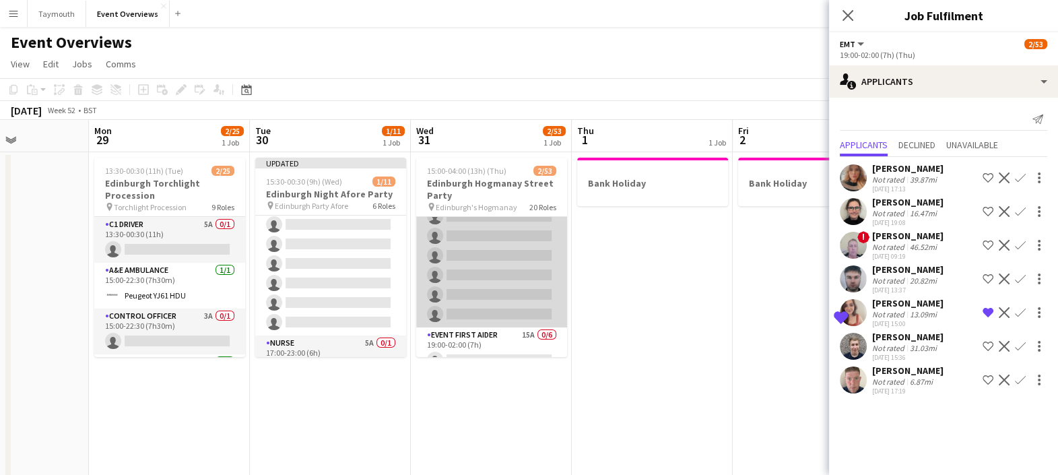
click at [499, 266] on app-card-role "Event First Aider 17A 0/6 19:00-02:00 (7h) single-neutral-actions single-neutra…" at bounding box center [491, 256] width 151 height 144
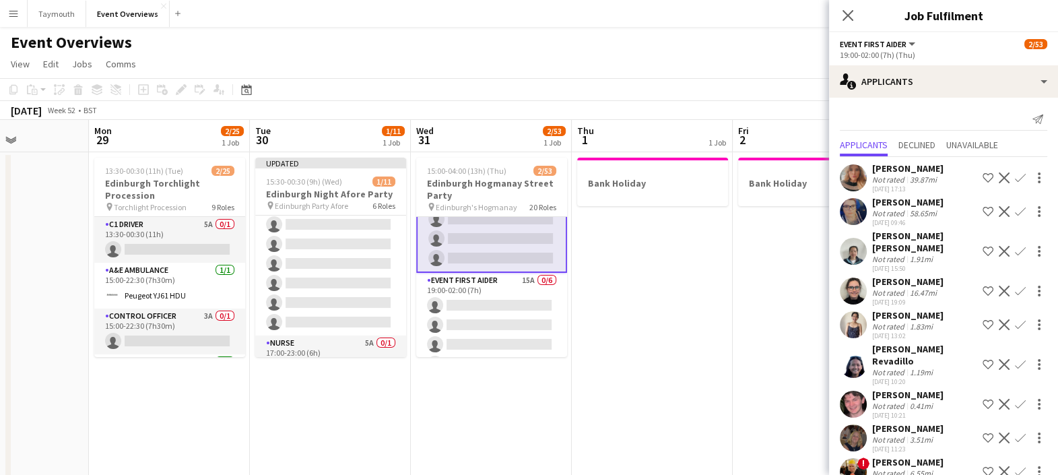
scroll to position [536, 0]
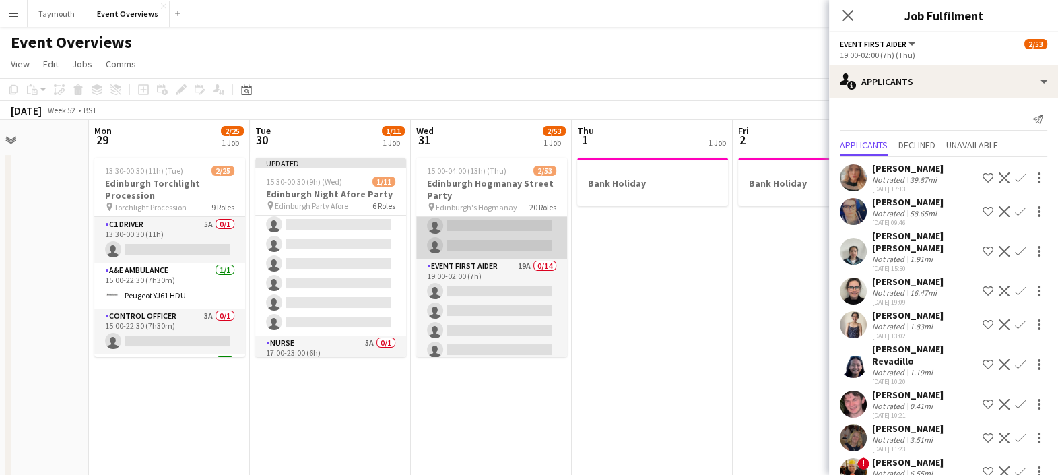
click at [483, 298] on app-card-role "Event First Aider 19A 0/14 19:00-02:00 (7h) single-neutral-actions single-neutr…" at bounding box center [491, 409] width 151 height 300
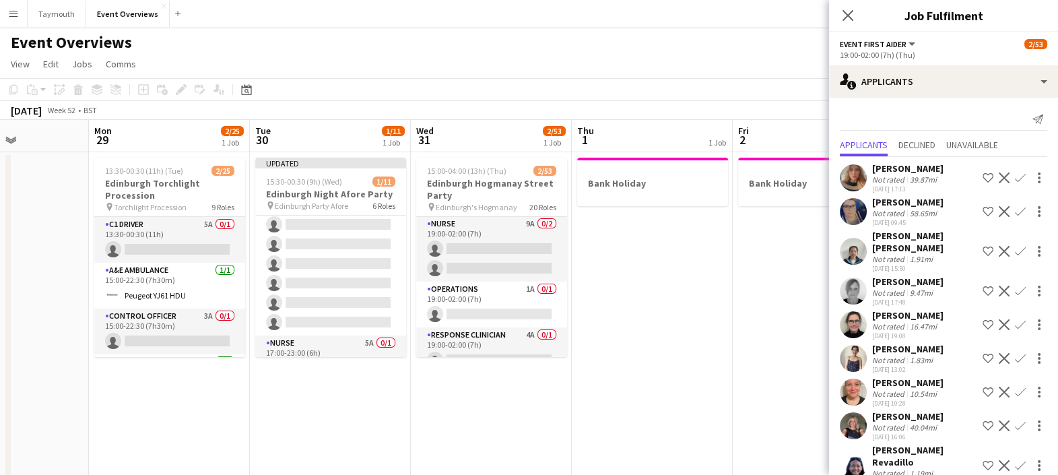
click at [483, 298] on app-card-role "Operations 1A 0/1 19:00-02:00 (7h) single-neutral-actions" at bounding box center [491, 305] width 151 height 46
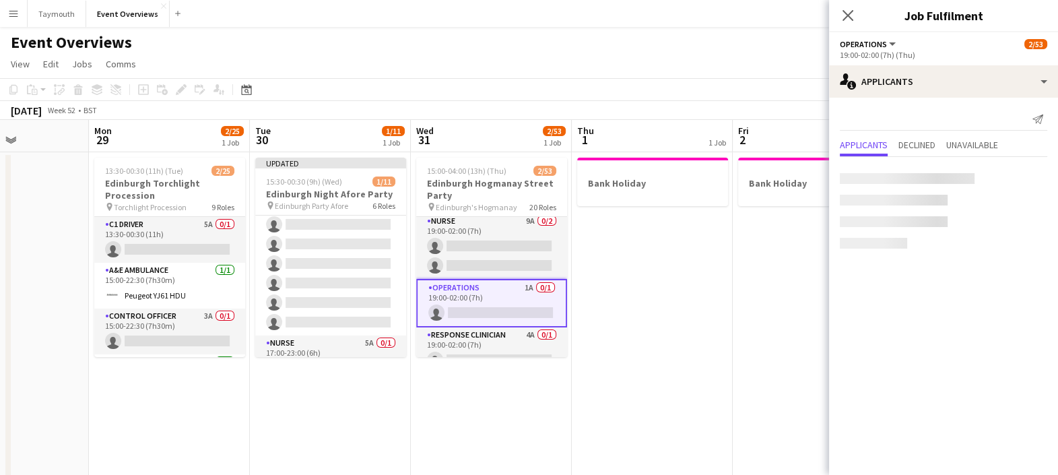
scroll to position [1078, 0]
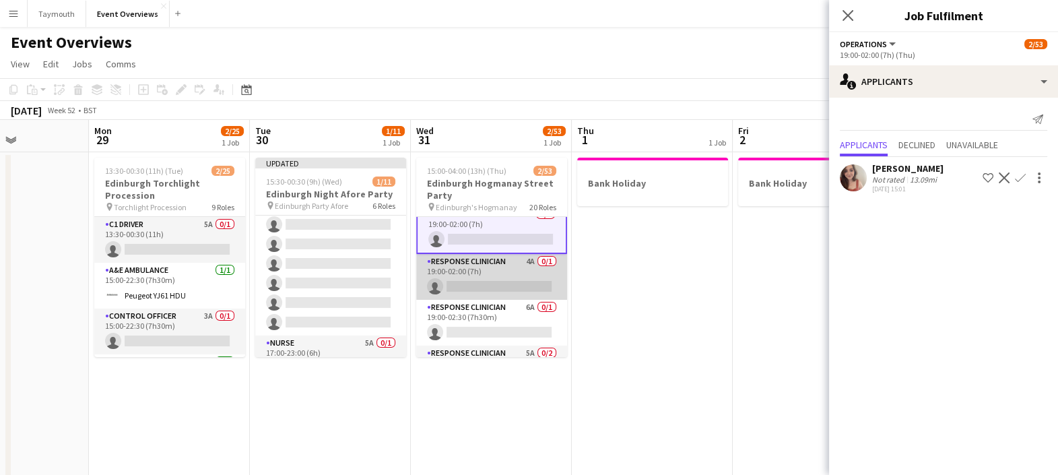
click at [492, 283] on app-card-role "Response Clinician 4A 0/1 19:00-02:00 (7h) single-neutral-actions" at bounding box center [491, 277] width 151 height 46
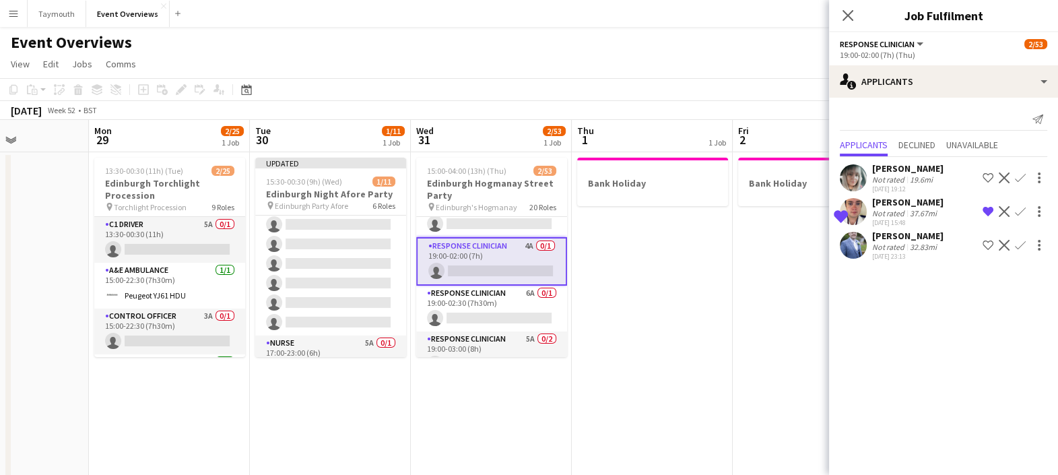
scroll to position [1170, 0]
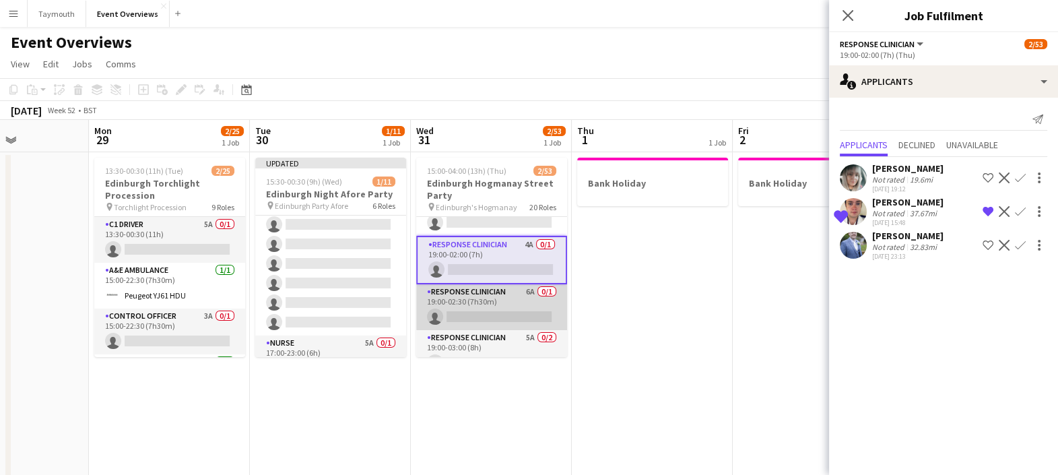
click at [496, 306] on app-card-role "Response Clinician 6A 0/1 19:00-02:30 (7h30m) single-neutral-actions" at bounding box center [491, 307] width 151 height 46
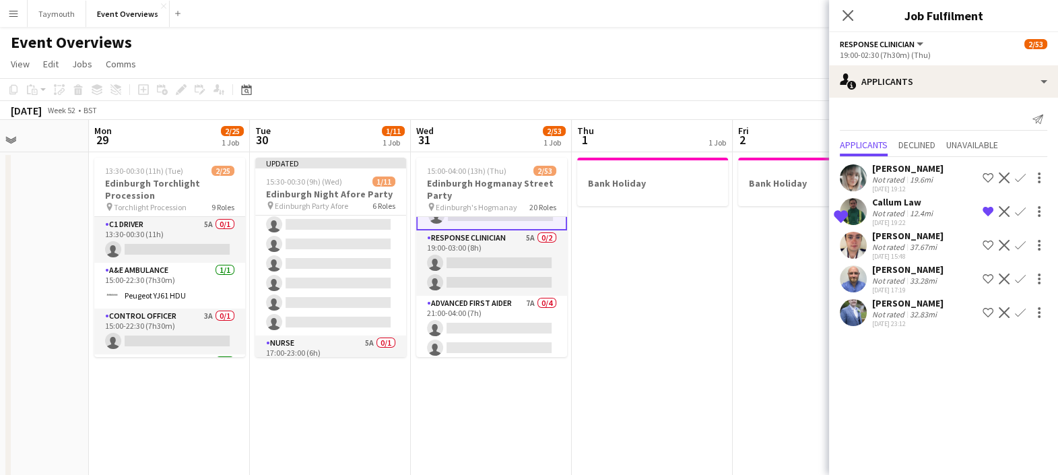
scroll to position [1281, 0]
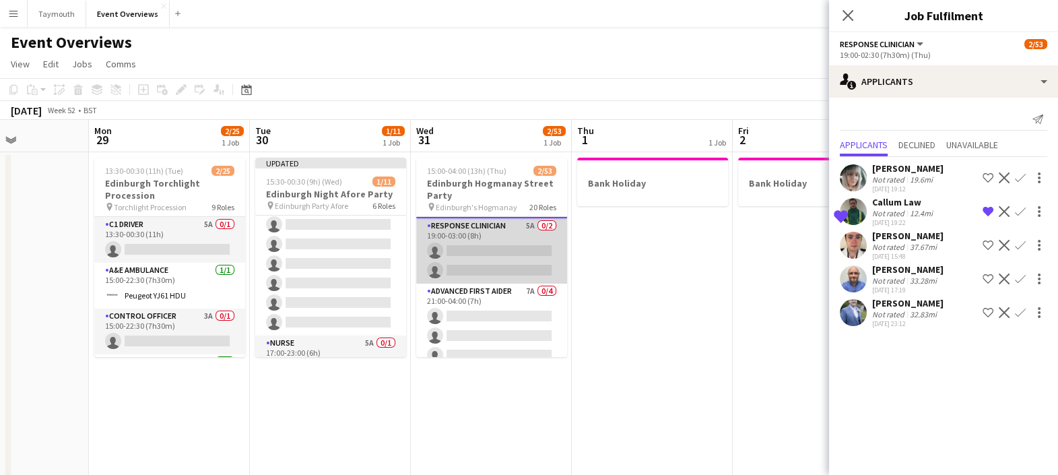
click at [505, 251] on app-card-role "Response Clinician 5A 0/2 19:00-03:00 (8h) single-neutral-actions single-neutra…" at bounding box center [491, 250] width 151 height 65
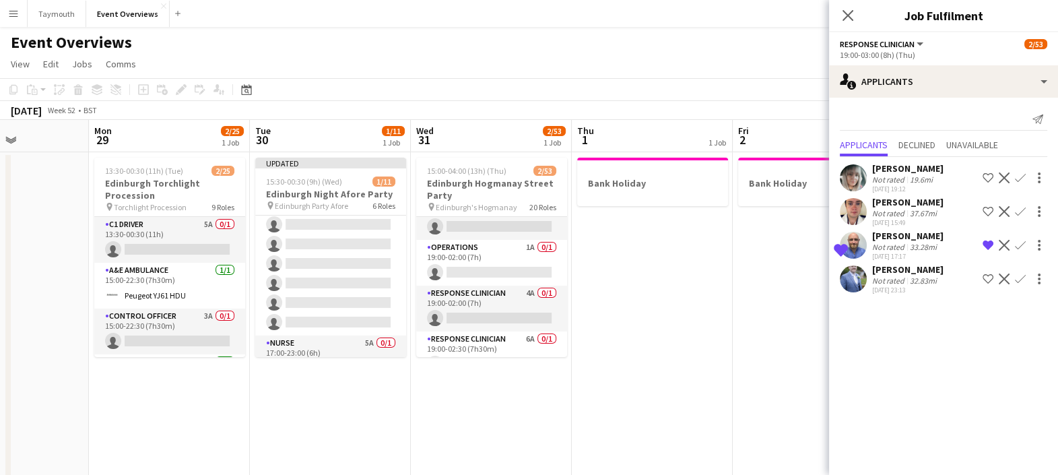
scroll to position [1125, 0]
click at [505, 251] on app-card-role "Operations 1A 0/1 19:00-02:00 (7h) single-neutral-actions" at bounding box center [491, 258] width 151 height 46
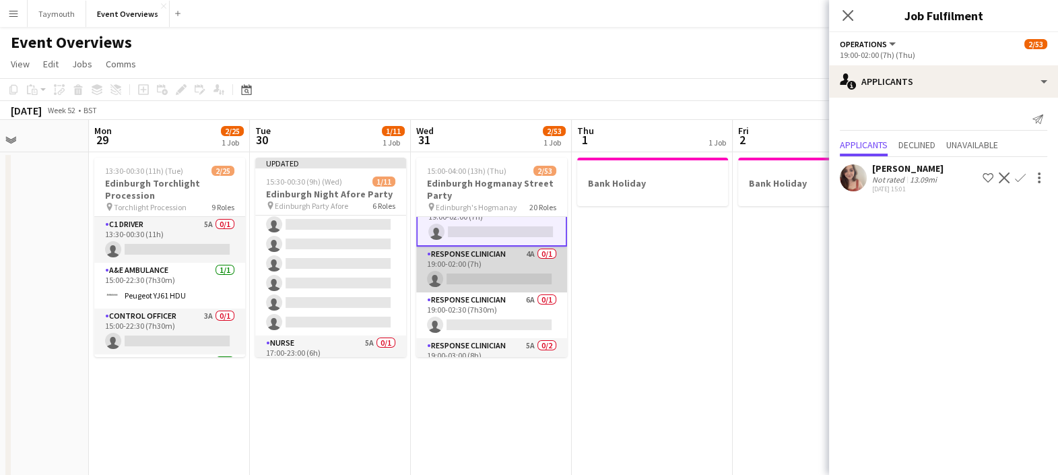
click at [503, 255] on app-card-role "Response Clinician 4A 0/1 19:00-02:00 (7h) single-neutral-actions" at bounding box center [491, 270] width 151 height 46
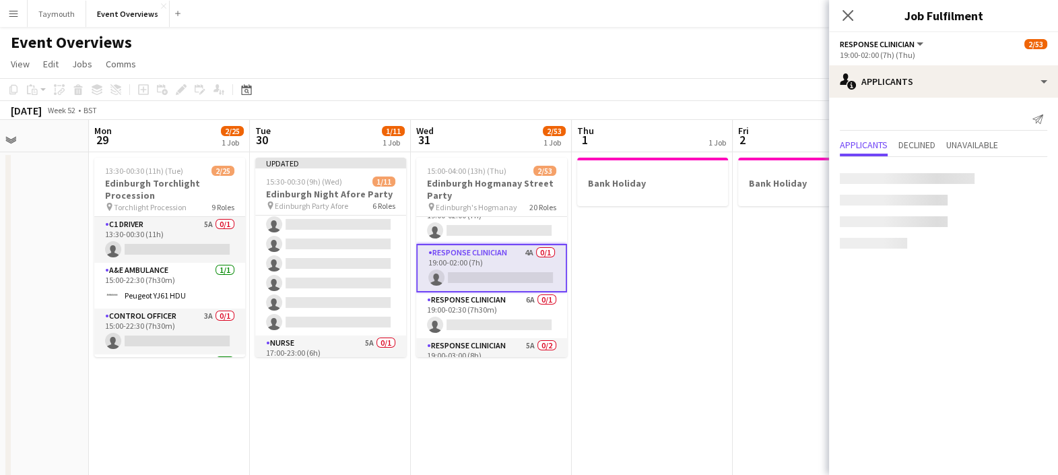
scroll to position [1161, 0]
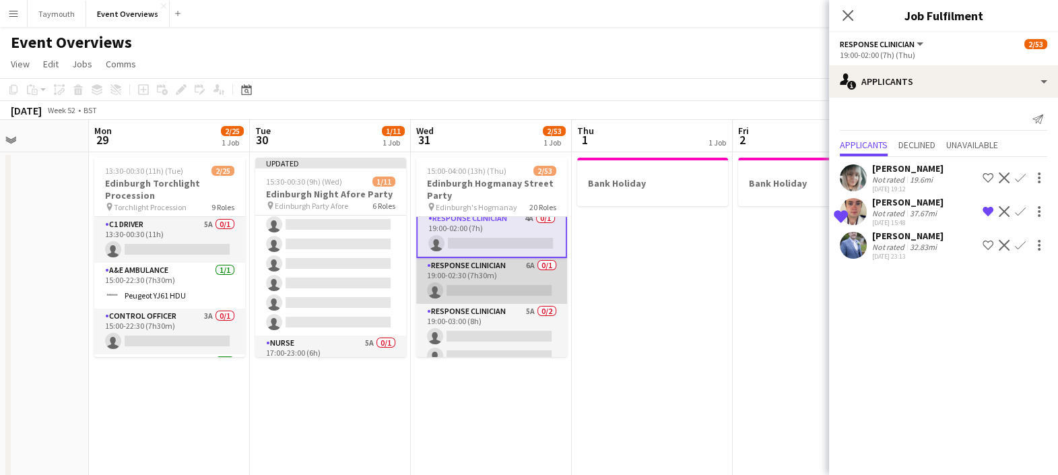
click at [499, 268] on app-card-role "Response Clinician 6A 0/1 19:00-02:30 (7h30m) single-neutral-actions" at bounding box center [491, 281] width 151 height 46
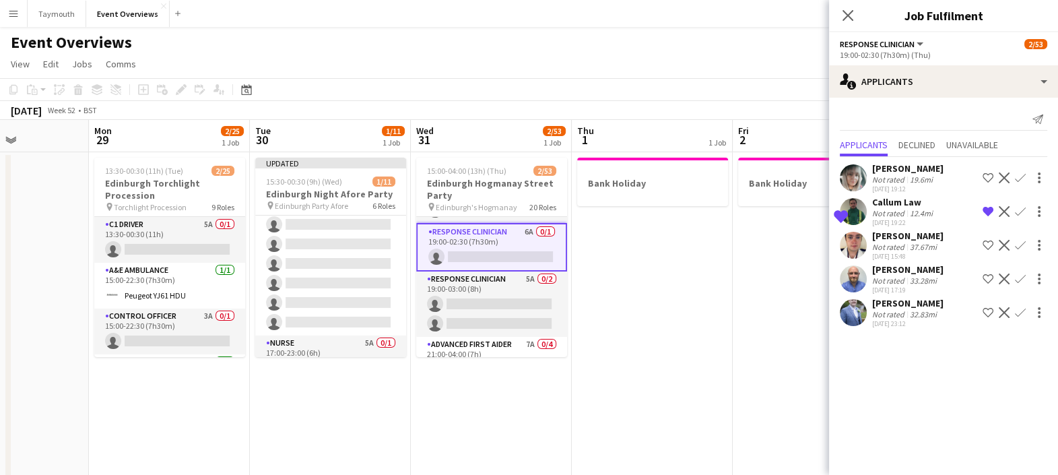
scroll to position [1229, 0]
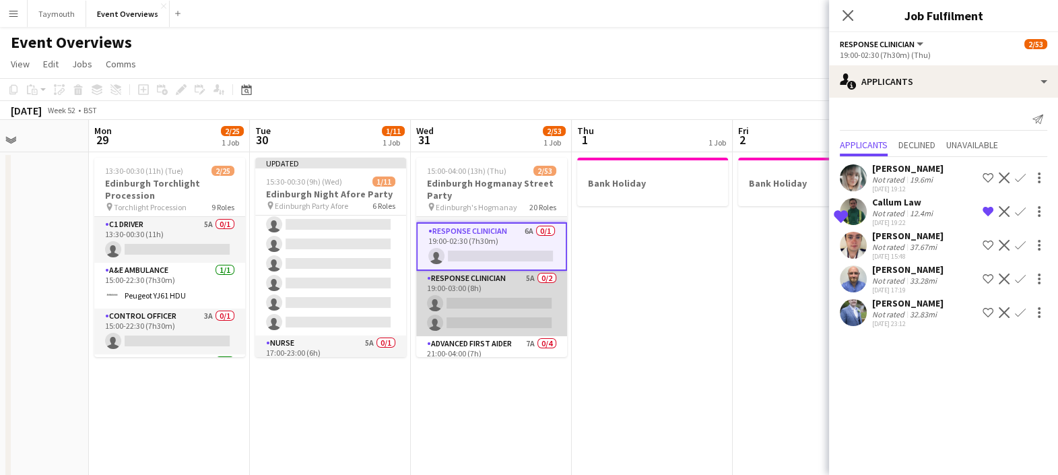
click at [488, 293] on app-card-role "Response Clinician 5A 0/2 19:00-03:00 (8h) single-neutral-actions single-neutra…" at bounding box center [491, 303] width 151 height 65
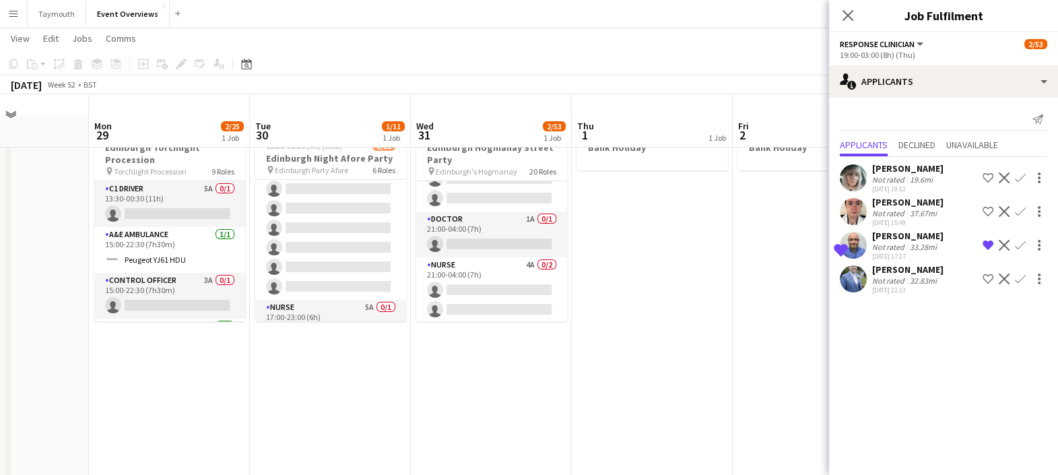
scroll to position [33, 0]
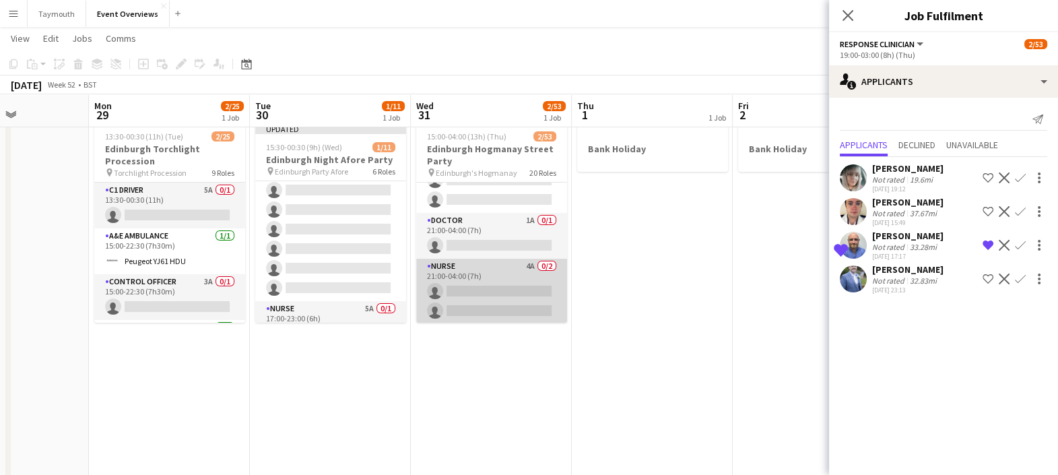
click at [499, 296] on app-card-role "Nurse 4A 0/2 21:00-04:00 (7h) single-neutral-actions single-neutral-actions" at bounding box center [491, 291] width 151 height 65
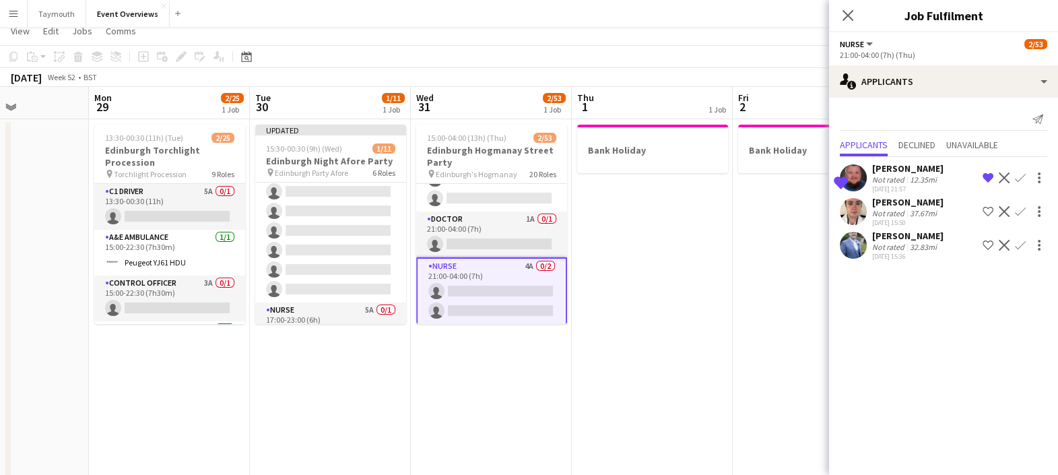
scroll to position [0, 0]
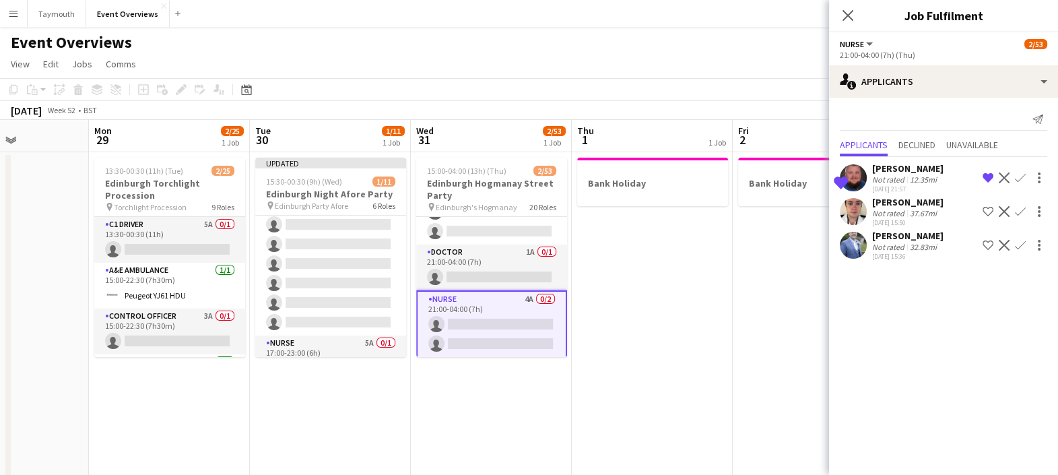
click at [530, 88] on app-toolbar "Copy Paste Paste Ctrl+V Paste with crew Ctrl+Shift+V Paste linked Job [GEOGRAPH…" at bounding box center [529, 89] width 1058 height 23
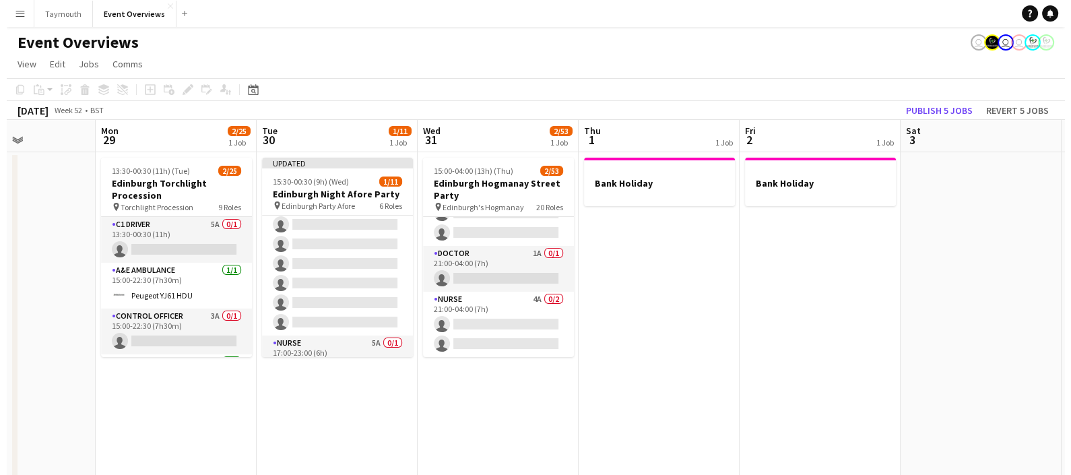
scroll to position [1420, 0]
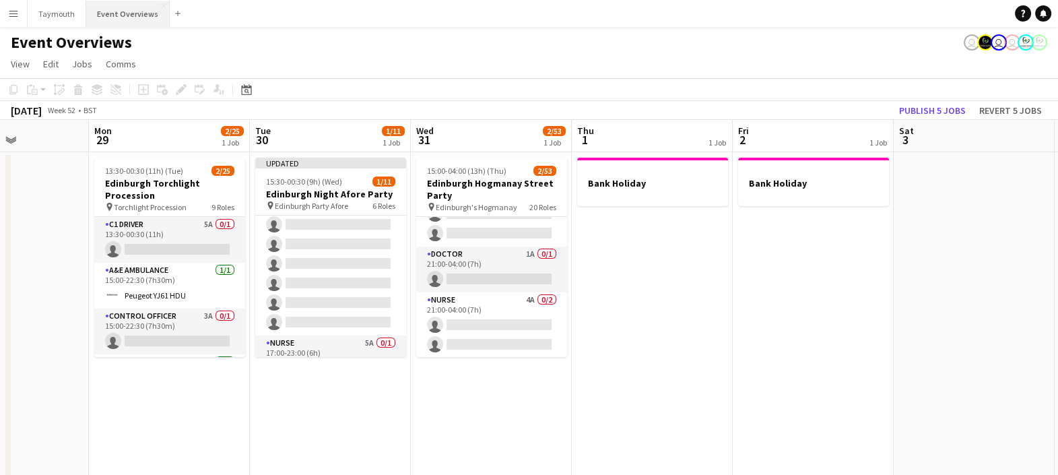
click at [104, 16] on button "Event Overviews Close" at bounding box center [128, 14] width 84 height 26
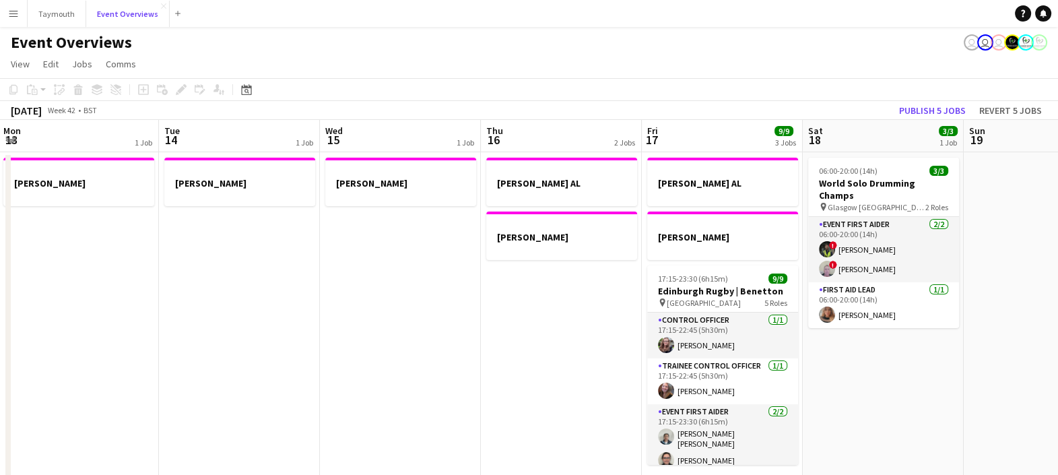
scroll to position [63, 0]
